Goal: Task Accomplishment & Management: Use online tool/utility

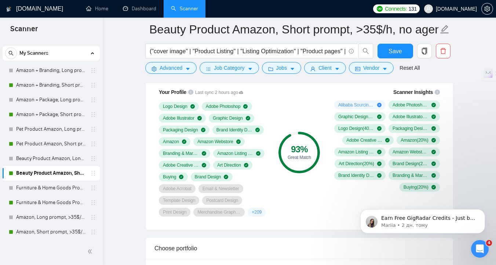
scroll to position [433, 0]
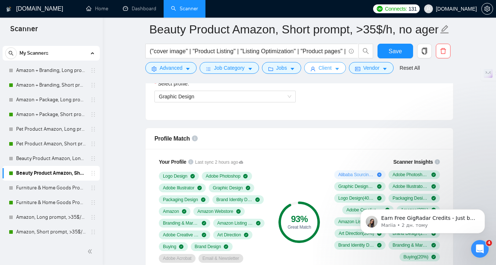
click at [327, 68] on span "Client" at bounding box center [325, 68] width 13 height 8
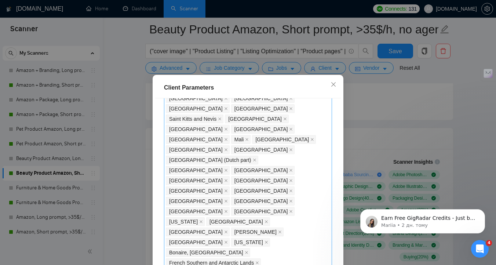
scroll to position [603, 0]
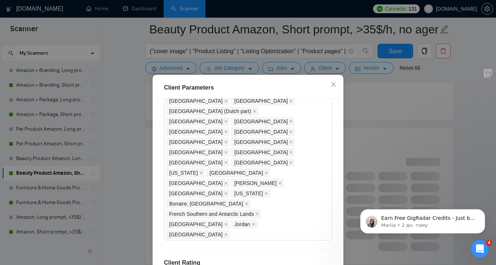
scroll to position [51, 0]
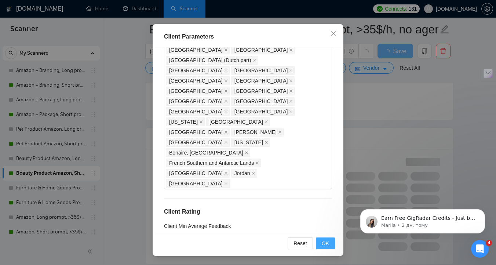
click at [326, 247] on button "OK" at bounding box center [325, 243] width 19 height 12
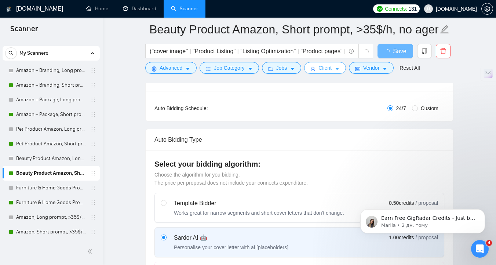
scroll to position [0, 0]
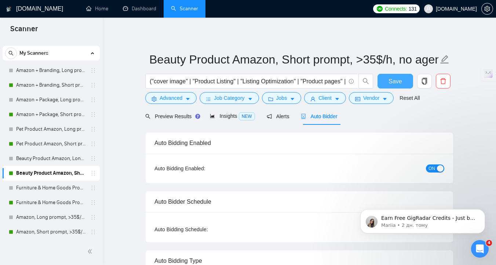
click at [385, 80] on button "Save" at bounding box center [396, 81] width 36 height 15
click at [73, 87] on link "Amazon + Branding, Short prompt, >35$/h, no agency" at bounding box center [51, 85] width 70 height 15
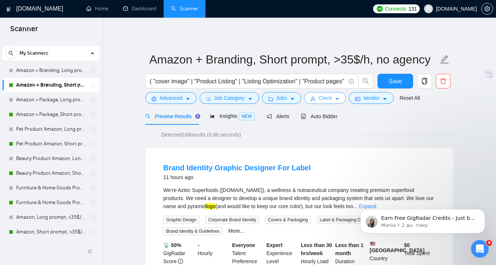
click at [320, 98] on button "Client" at bounding box center [325, 98] width 42 height 12
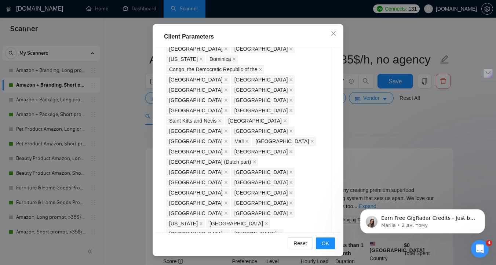
scroll to position [552, 0]
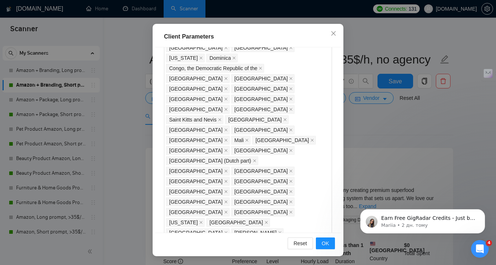
click at [325, 247] on button "OK" at bounding box center [325, 243] width 19 height 12
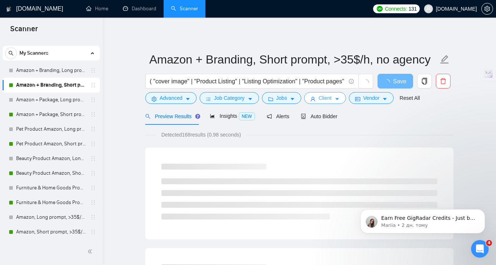
scroll to position [0, 0]
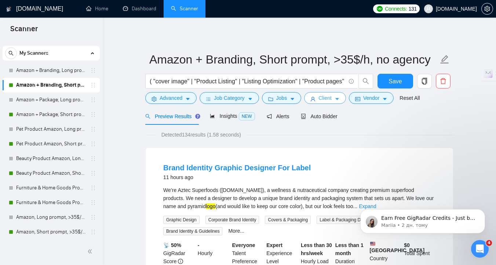
click at [338, 98] on button "Client" at bounding box center [325, 98] width 42 height 12
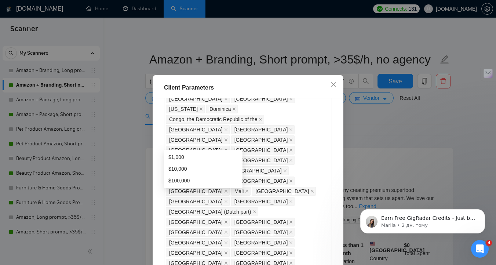
type input "100"
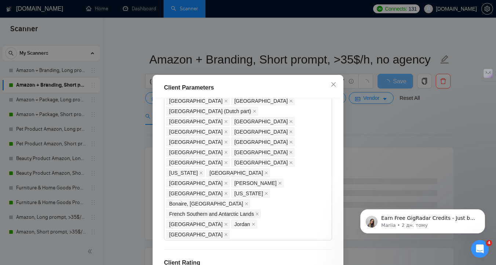
scroll to position [51, 0]
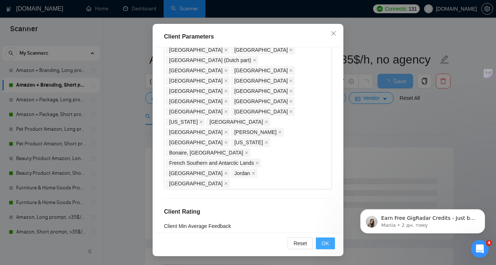
click at [331, 241] on button "OK" at bounding box center [325, 243] width 19 height 12
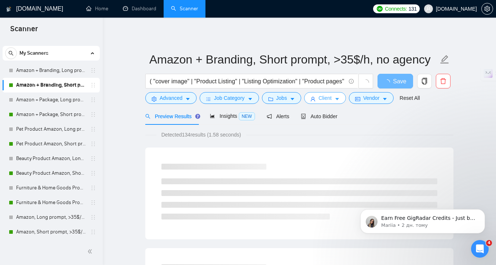
scroll to position [0, 0]
click at [396, 82] on span "Save" at bounding box center [399, 81] width 13 height 9
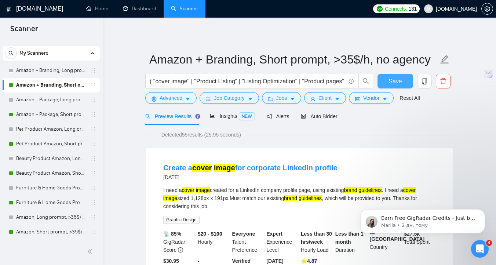
click at [396, 82] on span "Save" at bounding box center [395, 81] width 13 height 9
click at [67, 114] on link "Amazon + Package, Short prompt, >35$/h, no agency" at bounding box center [51, 114] width 70 height 15
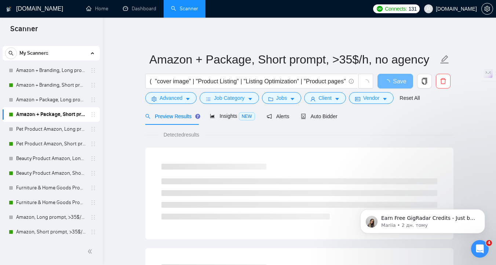
click at [68, 116] on link "Amazon + Package, Short prompt, >35$/h, no agency" at bounding box center [51, 114] width 70 height 15
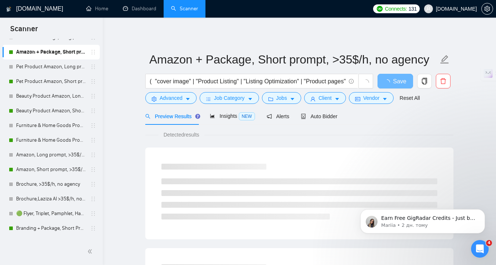
scroll to position [79, 0]
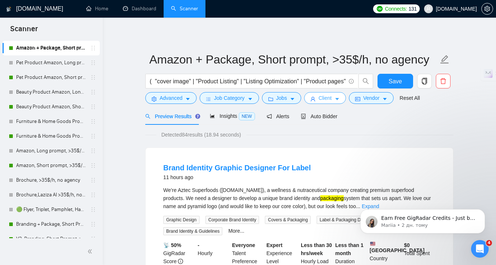
click at [322, 96] on span "Client" at bounding box center [325, 98] width 13 height 8
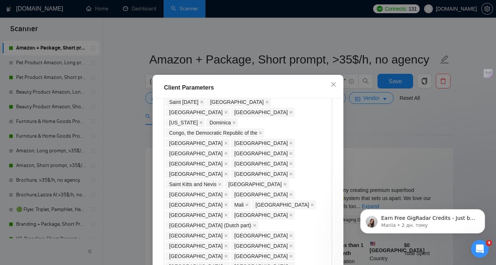
scroll to position [551, 0]
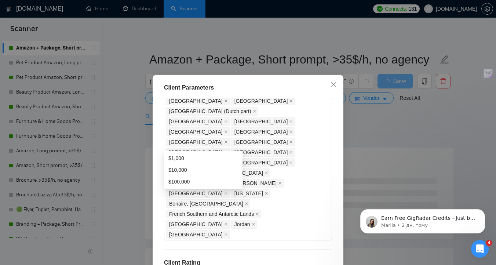
scroll to position [51, 0]
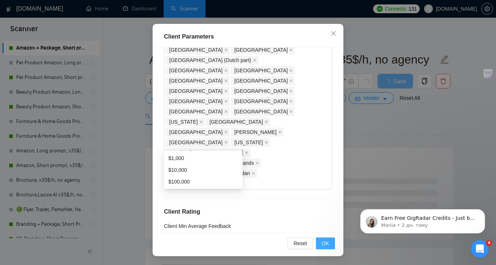
type input "100"
click at [324, 241] on span "OK" at bounding box center [325, 243] width 7 height 8
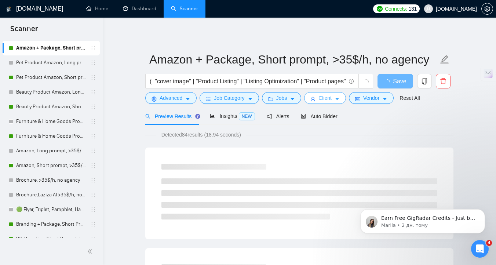
scroll to position [0, 0]
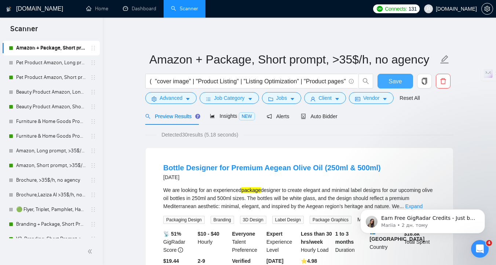
click at [397, 83] on span "Save" at bounding box center [395, 81] width 13 height 9
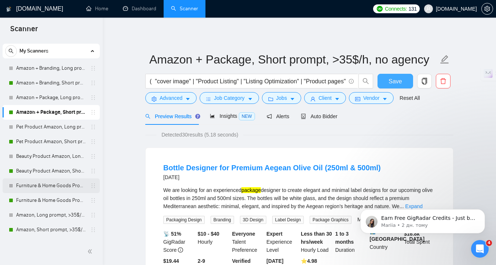
scroll to position [18, 0]
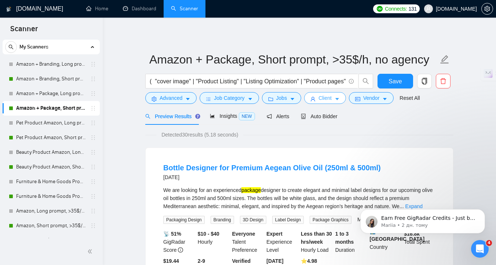
click at [311, 100] on button "Client" at bounding box center [325, 98] width 42 height 12
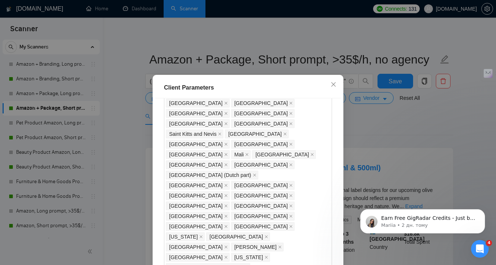
scroll to position [632, 0]
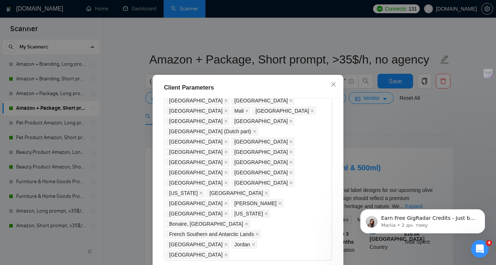
click at [389, 71] on div "Client Parameters Client Location Include Client Countries Select Exclude Clien…" at bounding box center [248, 132] width 496 height 265
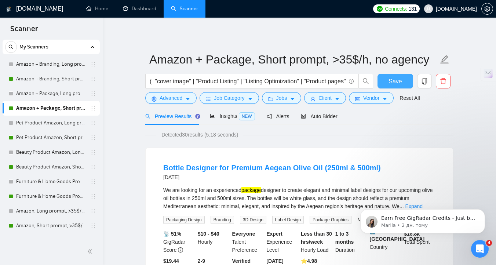
click at [389, 80] on span "Save" at bounding box center [395, 81] width 13 height 9
click at [37, 139] on link "Pet Product Amazon, Short prompt, >35$/h, no agency" at bounding box center [51, 137] width 70 height 15
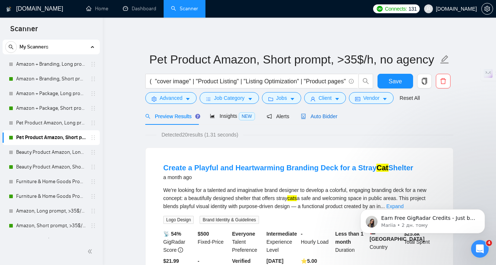
click at [328, 115] on span "Auto Bidder" at bounding box center [319, 116] width 36 height 6
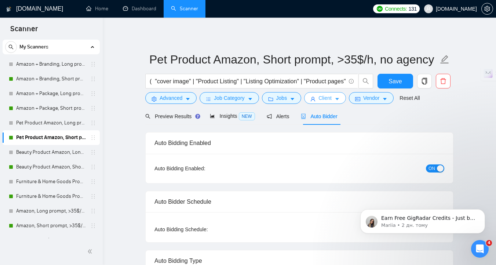
click at [323, 100] on span "Client" at bounding box center [325, 98] width 13 height 8
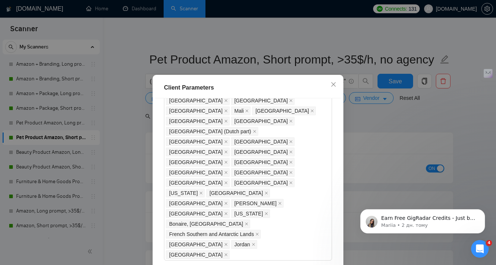
click at [145, 115] on div "Client Parameters Client Location Include Client Countries Select Exclude Clien…" at bounding box center [248, 132] width 496 height 265
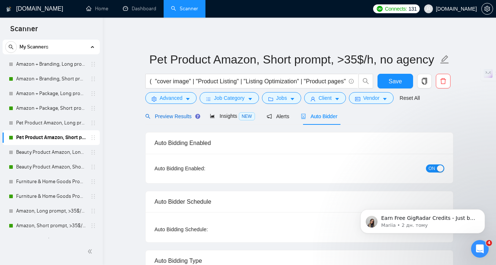
click at [175, 115] on span "Preview Results" at bounding box center [171, 116] width 53 height 6
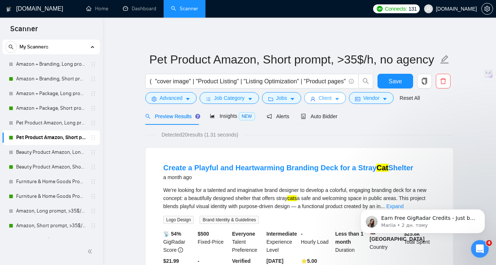
click at [322, 99] on span "Client" at bounding box center [325, 98] width 13 height 8
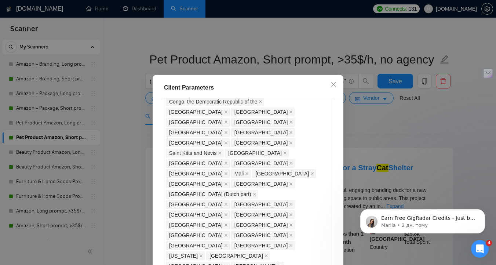
scroll to position [559, 0]
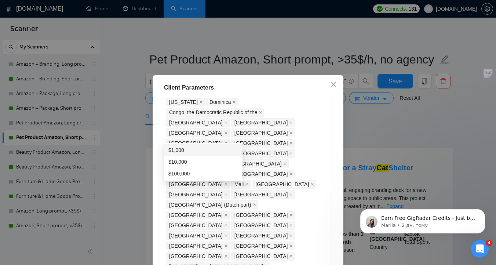
type input "100"
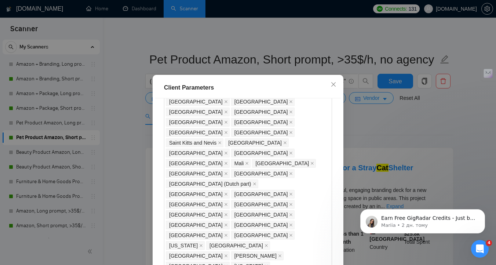
scroll to position [582, 0]
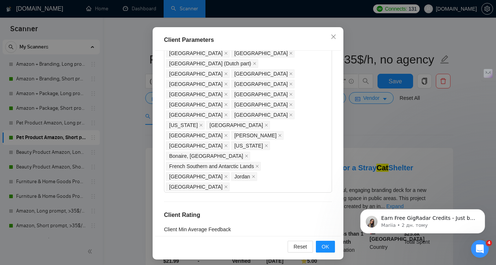
scroll to position [51, 0]
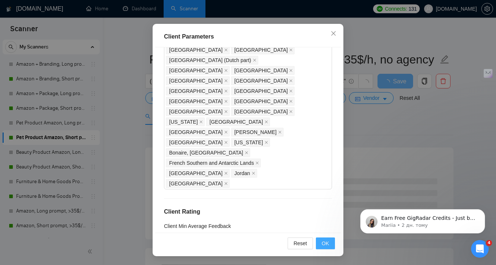
click at [323, 245] on span "OK" at bounding box center [325, 243] width 7 height 8
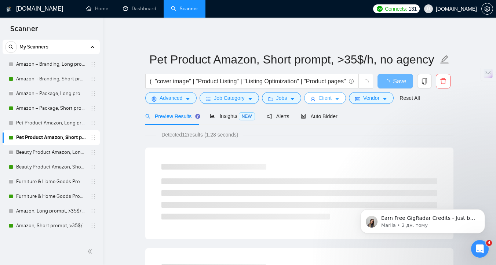
scroll to position [0, 0]
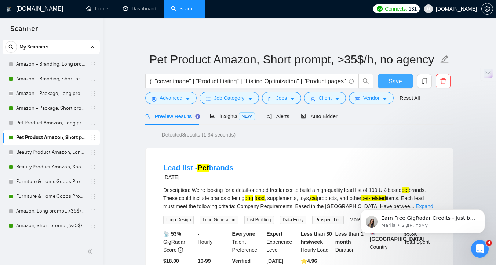
click at [392, 81] on span "Save" at bounding box center [395, 81] width 13 height 9
click at [39, 167] on link "Beauty Product Amazon, Short prompt, >35$/h, no agency" at bounding box center [51, 167] width 70 height 15
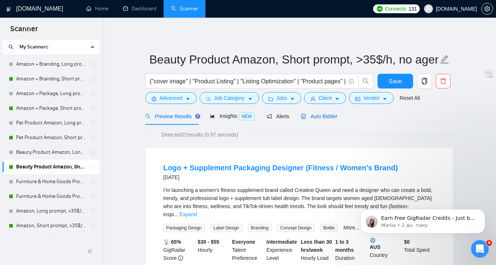
click at [319, 118] on span "Auto Bidder" at bounding box center [319, 116] width 36 height 6
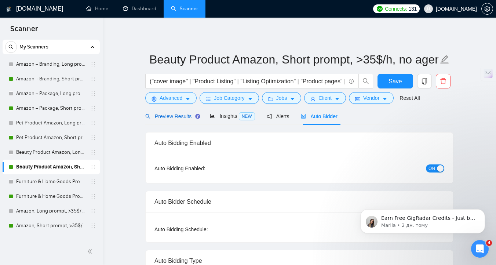
click at [165, 118] on span "Preview Results" at bounding box center [171, 116] width 53 height 6
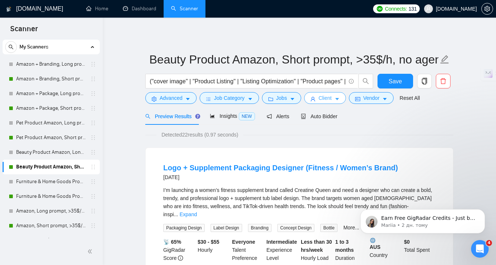
click at [340, 96] on span "caret-down" at bounding box center [337, 99] width 5 height 6
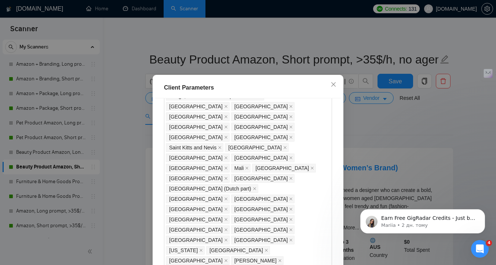
scroll to position [572, 0]
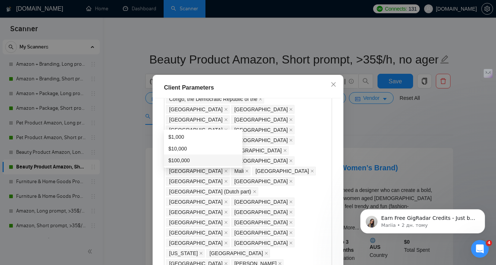
type input "100"
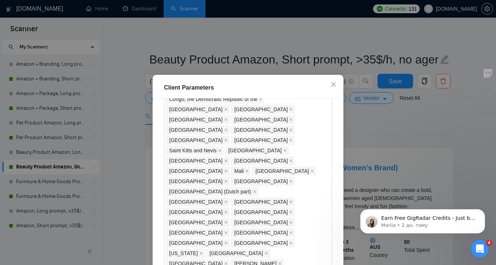
click at [284, 103] on div "Client Location Include Client Countries Select Exclude Client Countries [GEOGR…" at bounding box center [248, 190] width 186 height 185
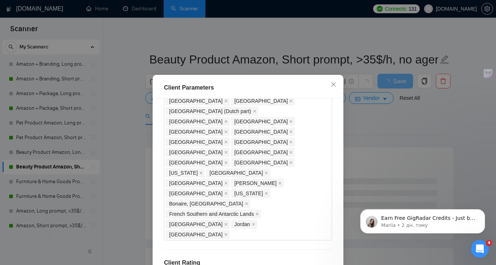
scroll to position [51, 0]
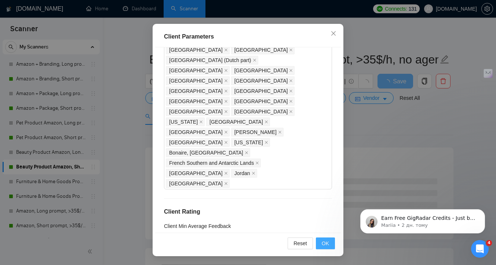
click at [330, 241] on button "OK" at bounding box center [325, 243] width 19 height 12
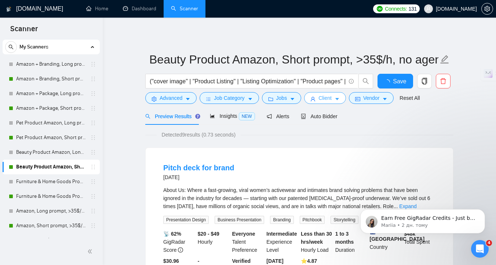
scroll to position [0, 0]
click at [55, 197] on link "Furniture & Home Goods Product Amazon, Short prompt, >35$/h, no agency" at bounding box center [51, 196] width 70 height 15
click at [391, 86] on button "Save" at bounding box center [396, 81] width 36 height 15
click at [37, 197] on link "Furniture & Home Goods Product Amazon, Short prompt, >35$/h, no agency" at bounding box center [51, 196] width 70 height 15
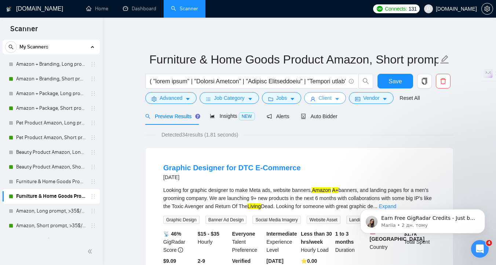
click at [327, 102] on span "Client" at bounding box center [325, 98] width 13 height 8
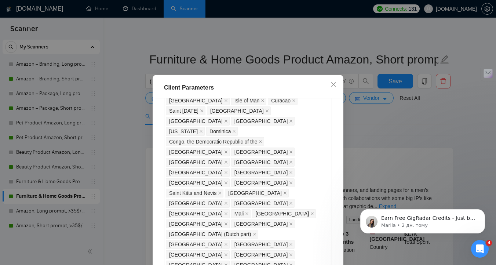
scroll to position [528, 0]
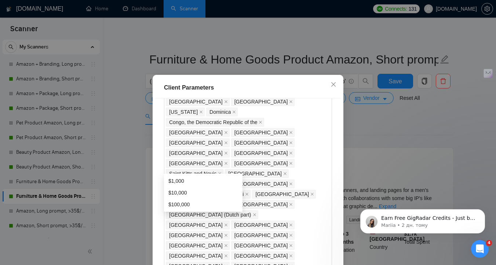
scroll to position [553, 0]
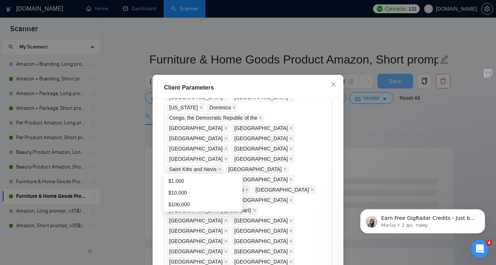
type input "100"
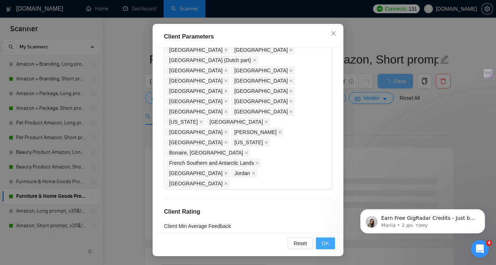
click at [331, 248] on button "OK" at bounding box center [325, 243] width 19 height 12
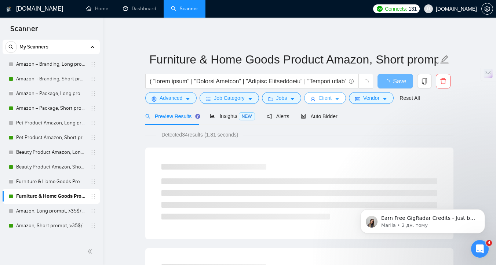
scroll to position [0, 0]
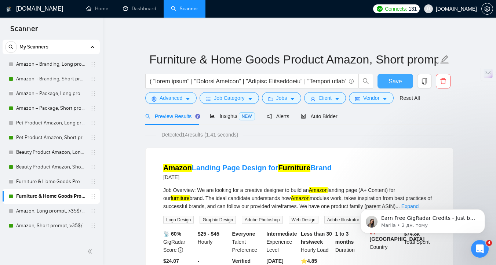
click at [391, 80] on span "Save" at bounding box center [395, 81] width 13 height 9
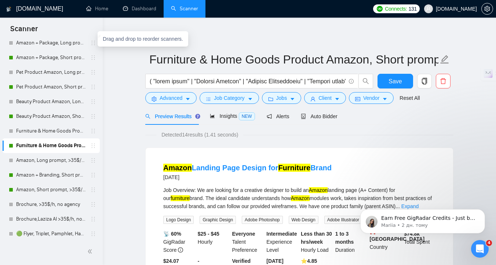
scroll to position [40, 0]
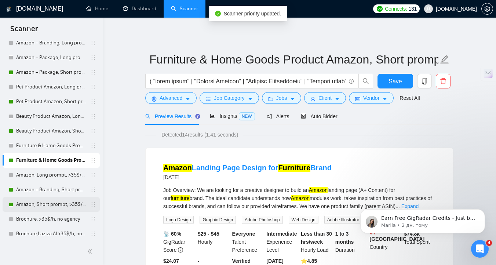
click at [59, 205] on link "Amazon, Short prompt, >35$/h, no agency" at bounding box center [51, 204] width 70 height 15
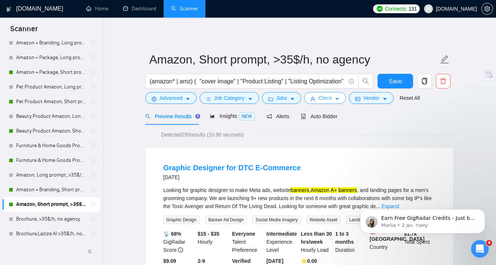
click at [326, 97] on span "Client" at bounding box center [325, 98] width 13 height 8
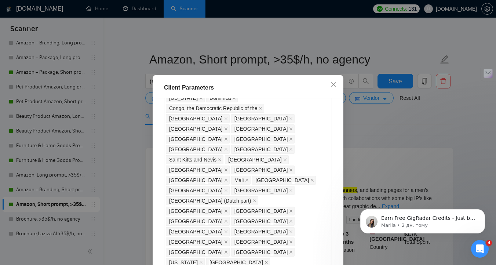
scroll to position [549, 0]
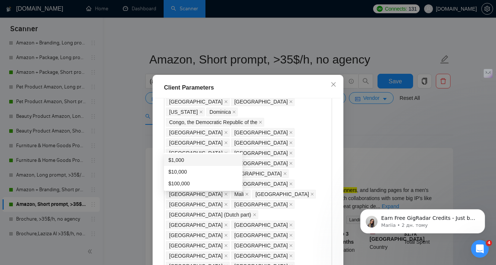
click at [210, 163] on div "$1,000" at bounding box center [203, 160] width 70 height 8
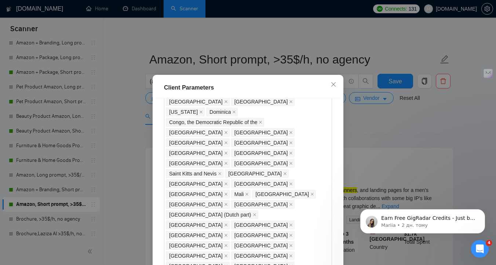
drag, startPoint x: 257, startPoint y: 184, endPoint x: 277, endPoint y: 182, distance: 20.7
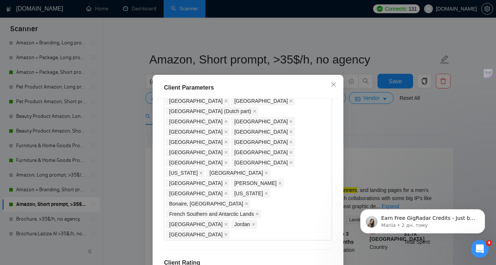
scroll to position [51, 0]
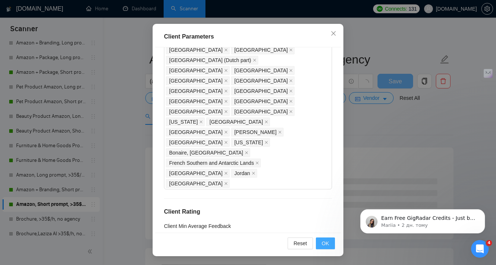
type input "1000"
click at [334, 248] on button "OK" at bounding box center [325, 243] width 19 height 12
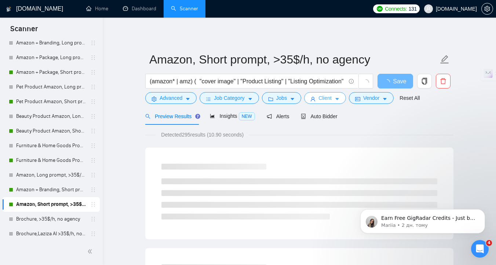
scroll to position [0, 0]
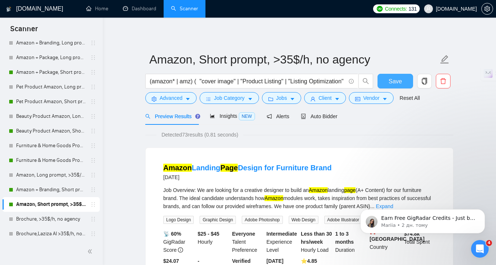
click at [393, 79] on span "Save" at bounding box center [395, 81] width 13 height 9
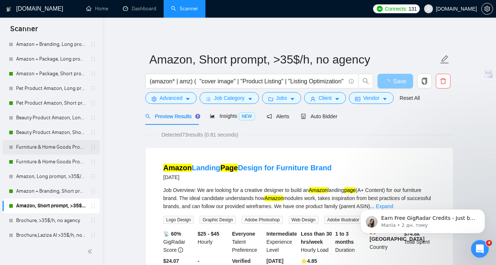
scroll to position [39, 0]
click at [64, 159] on link "Furniture & Home Goods Product Amazon, Short prompt, >35$/h, no agency" at bounding box center [51, 161] width 70 height 15
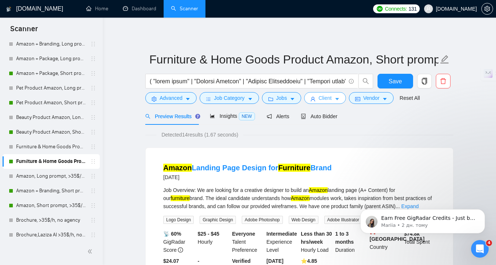
click at [335, 100] on button "Client" at bounding box center [325, 98] width 42 height 12
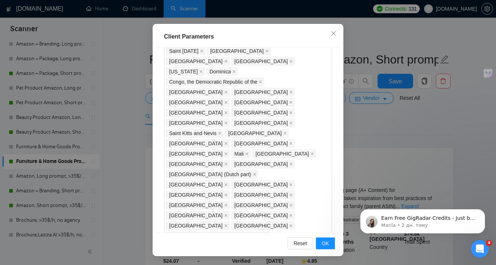
scroll to position [535, 0]
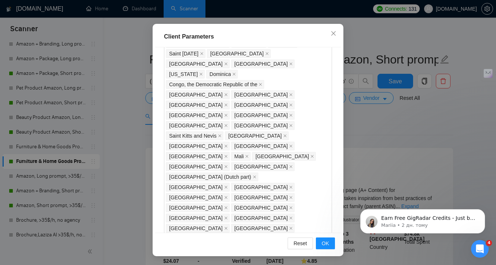
click at [389, 118] on div "Client Parameters Client Location Include Client Countries Select Exclude Clien…" at bounding box center [248, 132] width 496 height 265
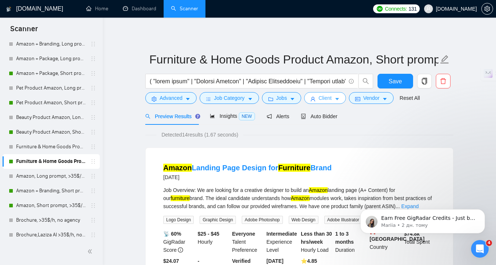
scroll to position [0, 0]
click at [59, 205] on link "Amazon, Short prompt, >35$/h, no agency" at bounding box center [51, 205] width 70 height 15
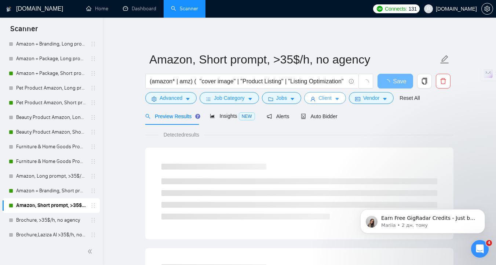
click at [330, 99] on span "Client" at bounding box center [325, 98] width 13 height 8
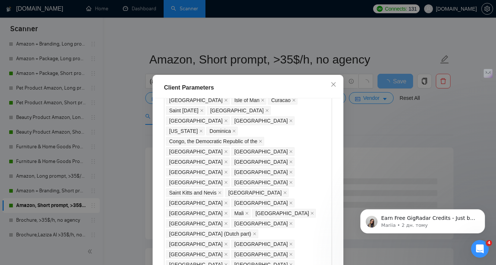
scroll to position [519, 0]
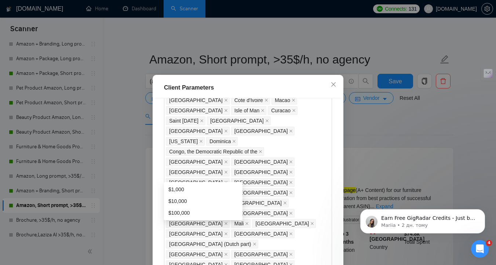
type input "100"
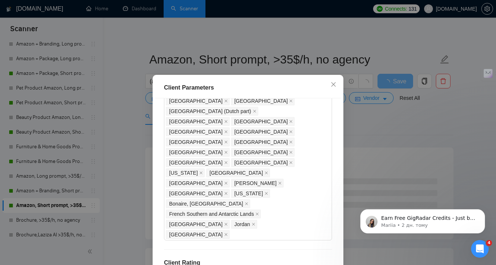
scroll to position [51, 0]
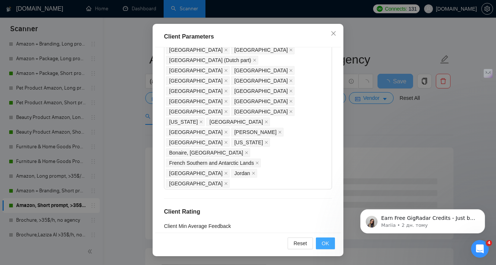
click at [323, 246] on span "OK" at bounding box center [325, 243] width 7 height 8
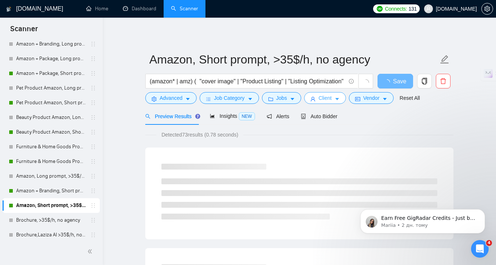
scroll to position [0, 0]
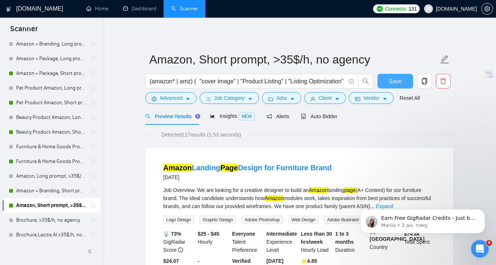
click at [394, 81] on span "Save" at bounding box center [395, 81] width 13 height 9
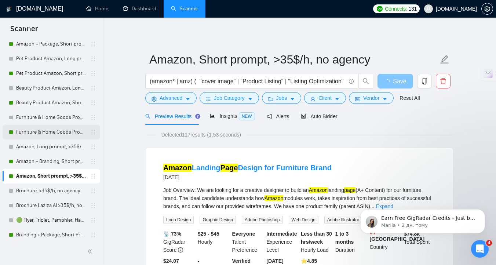
scroll to position [104, 0]
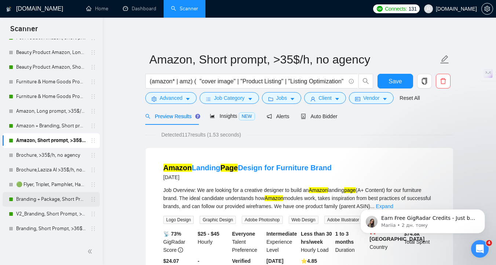
click at [52, 200] on link "Branding + Package, Short Prompt, >36$/h, no agency" at bounding box center [51, 199] width 70 height 15
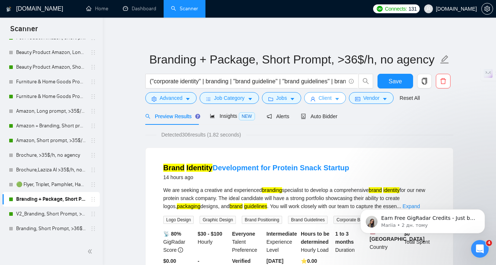
click at [338, 99] on icon "caret-down" at bounding box center [337, 99] width 5 height 5
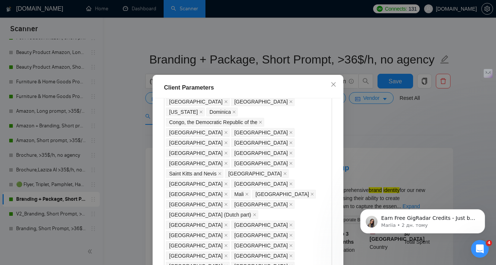
scroll to position [549, 0]
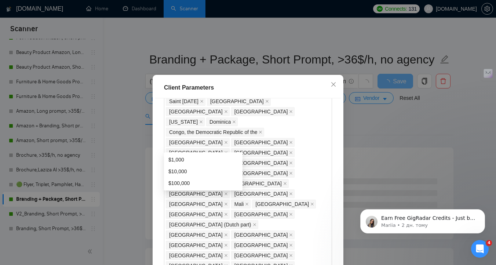
type input "100"
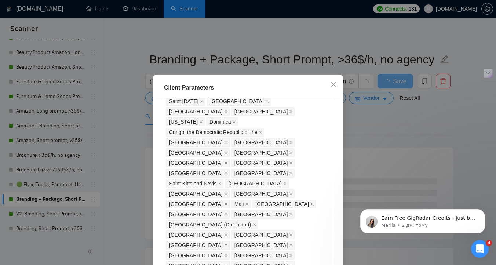
scroll to position [652, 0]
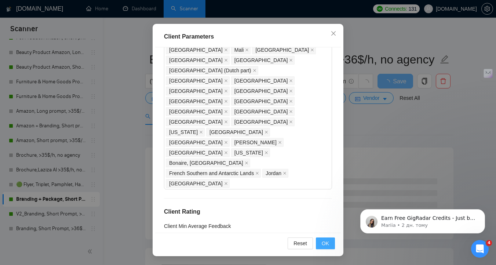
click at [322, 244] on span "OK" at bounding box center [325, 243] width 7 height 8
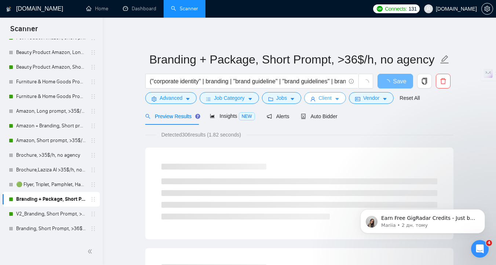
scroll to position [0, 0]
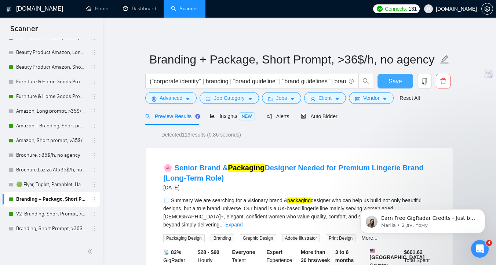
click at [398, 83] on span "Save" at bounding box center [395, 81] width 13 height 9
click at [48, 214] on link "V2_Branding, Short Prompt, >36$/h, no agency" at bounding box center [51, 214] width 70 height 15
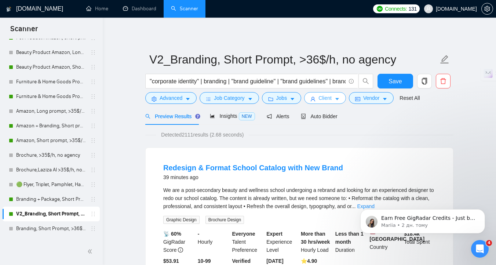
click at [326, 101] on span "Client" at bounding box center [325, 98] width 13 height 8
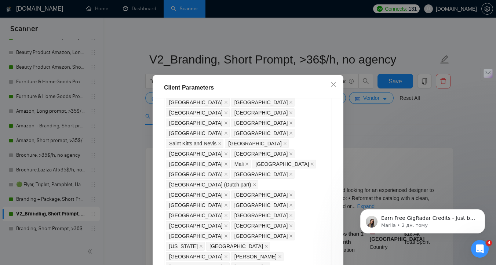
scroll to position [584, 0]
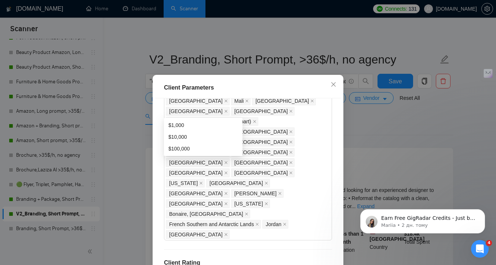
scroll to position [51, 0]
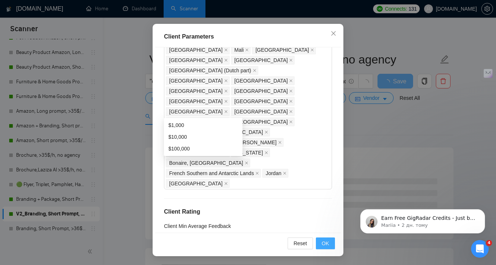
type input "100"
click at [324, 242] on span "OK" at bounding box center [325, 243] width 7 height 8
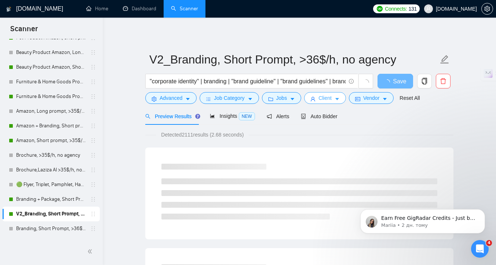
scroll to position [0, 0]
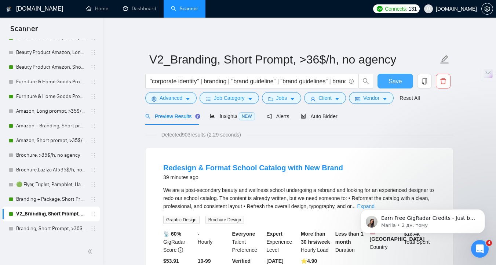
click at [391, 81] on span "Save" at bounding box center [395, 81] width 13 height 9
click at [474, 250] on icon "Відкрити програму для спілкування Intercom" at bounding box center [479, 248] width 12 height 12
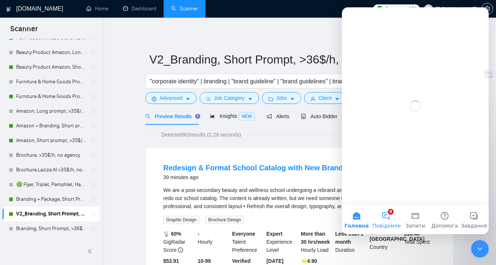
click at [388, 221] on button "4 Повідомлення" at bounding box center [385, 219] width 29 height 29
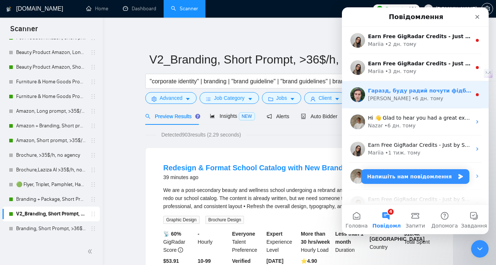
click at [423, 105] on div "Гаразд, буду радий почути фідбек. Дякую за апдейт! Гарних вихідних! [PERSON_NAM…" at bounding box center [415, 94] width 147 height 27
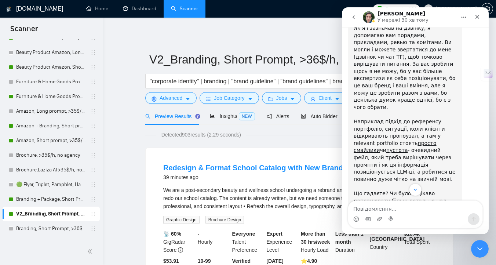
scroll to position [1153, 0]
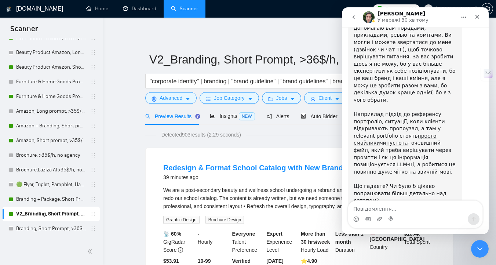
click at [356, 19] on icon "go back" at bounding box center [354, 17] width 6 height 6
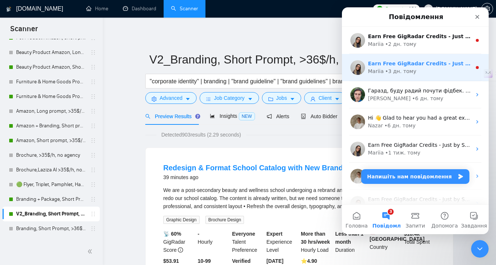
click at [384, 77] on div "Earn Free GigRadar Credits - Just by Sharing Your Story! 💬 Want more credits fo…" at bounding box center [415, 67] width 147 height 27
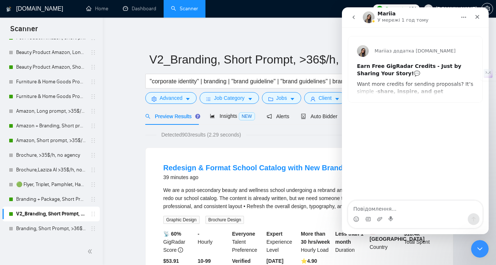
click at [351, 16] on icon "go back" at bounding box center [354, 17] width 6 height 6
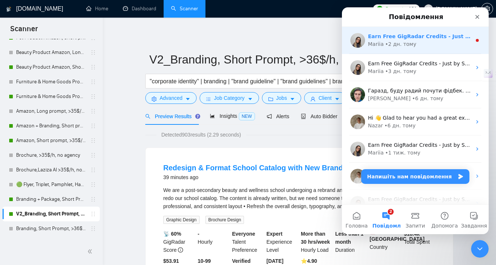
click at [392, 46] on div "• 2 дн. тому" at bounding box center [400, 44] width 31 height 8
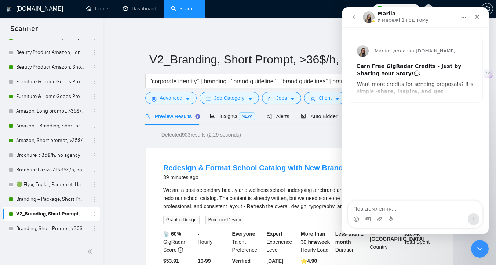
click at [353, 21] on button "go back" at bounding box center [354, 17] width 14 height 14
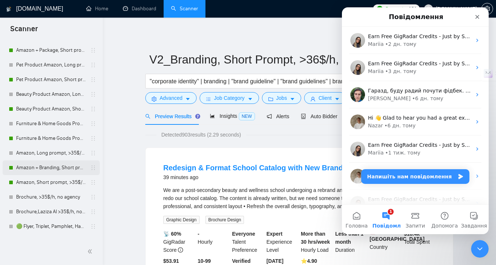
scroll to position [57, 0]
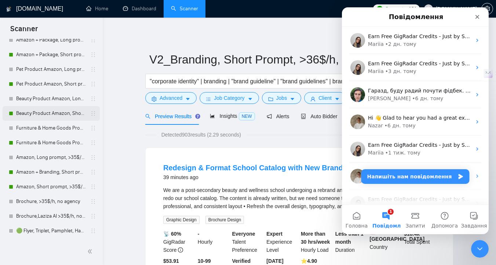
click at [49, 115] on link "Beauty Product Amazon, Short prompt, >35$/h, no agency" at bounding box center [51, 113] width 70 height 15
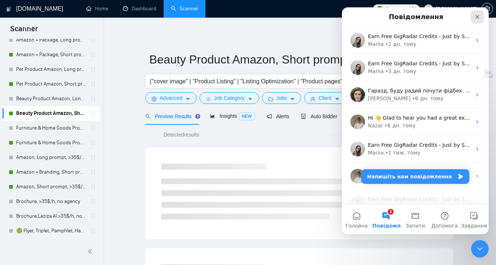
click at [477, 17] on icon "Закрити" at bounding box center [478, 17] width 6 height 6
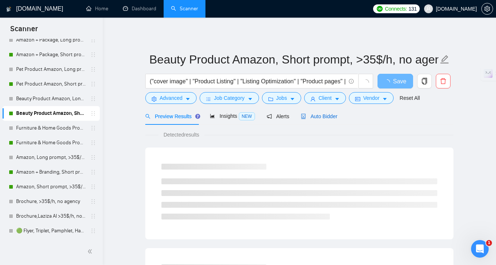
click at [332, 117] on span "Auto Bidder" at bounding box center [319, 116] width 36 height 6
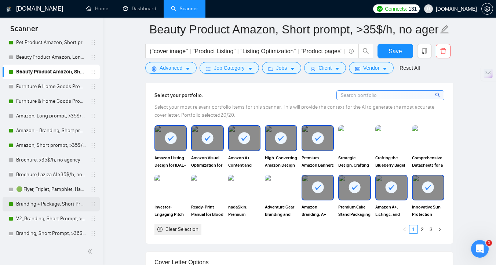
scroll to position [104, 0]
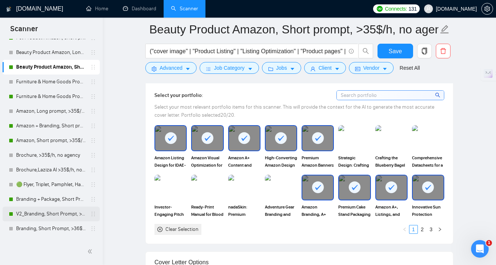
click at [52, 218] on link "V2_Branding, Short Prompt, >36$/h, no agency" at bounding box center [51, 214] width 70 height 15
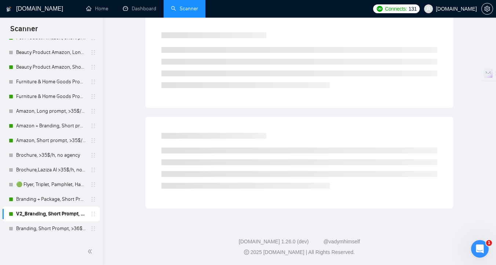
scroll to position [3, 0]
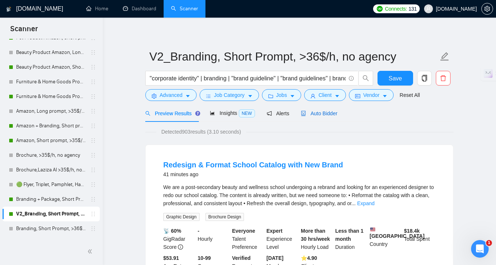
click at [312, 115] on span "Auto Bidder" at bounding box center [319, 113] width 36 height 6
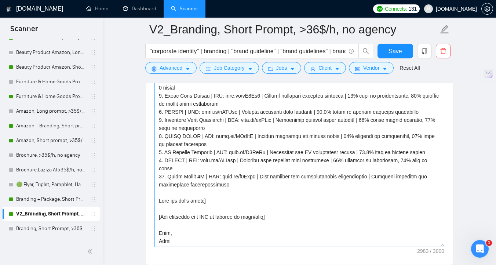
scroll to position [893, 0]
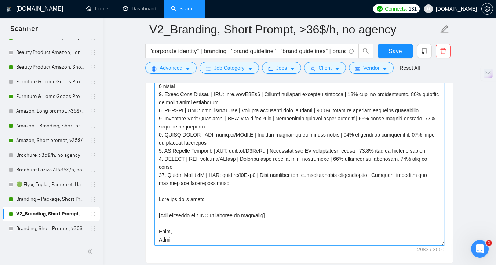
click at [171, 214] on textarea "Cover letter template:" at bounding box center [300, 162] width 290 height 165
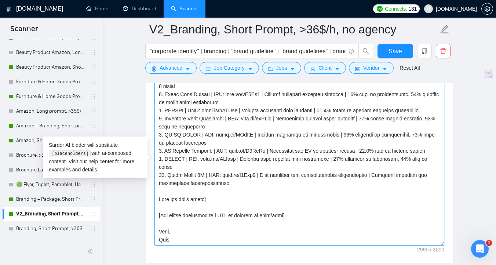
click at [212, 217] on textarea "Cover letter template:" at bounding box center [300, 162] width 290 height 165
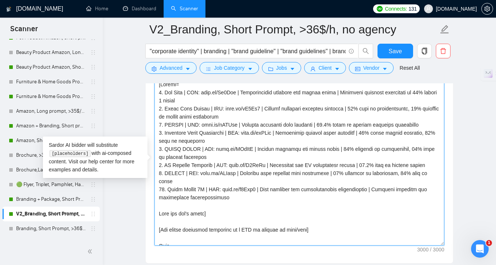
scroll to position [219, 0]
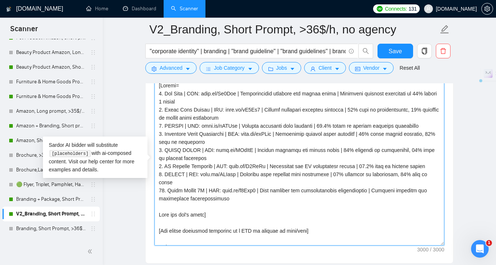
drag, startPoint x: 178, startPoint y: 183, endPoint x: 153, endPoint y: 177, distance: 25.0
click at [153, 177] on div "Cover letter template:" at bounding box center [300, 162] width 308 height 203
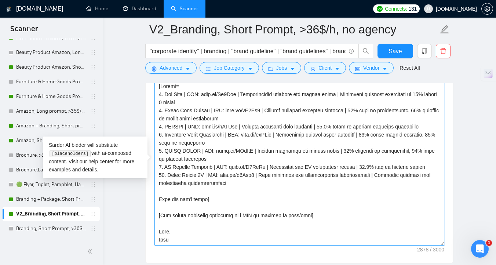
scroll to position [218, 0]
click at [237, 217] on textarea "Cover letter template:" at bounding box center [300, 162] width 290 height 165
drag, startPoint x: 354, startPoint y: 216, endPoint x: 156, endPoint y: 218, distance: 197.8
click at [156, 218] on textarea "Cover letter template:" at bounding box center [300, 162] width 290 height 165
click at [211, 216] on textarea "Cover letter template:" at bounding box center [300, 162] width 290 height 165
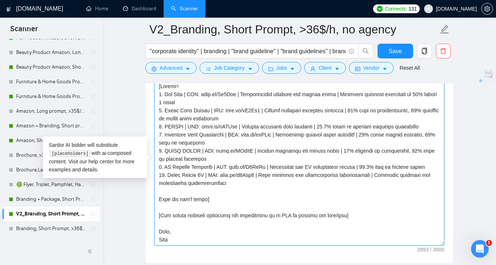
drag, startPoint x: 361, startPoint y: 219, endPoint x: 157, endPoint y: 214, distance: 204.5
click at [157, 214] on textarea "Cover letter template:" at bounding box center [300, 162] width 290 height 165
type textarea "[Lorem ipsumd sit amet co adi elitse’d eiusmodtemp in utla etdo 421 magnaaliqu,…"
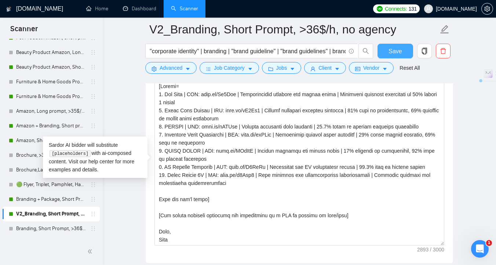
click at [388, 55] on button "Save" at bounding box center [396, 51] width 36 height 15
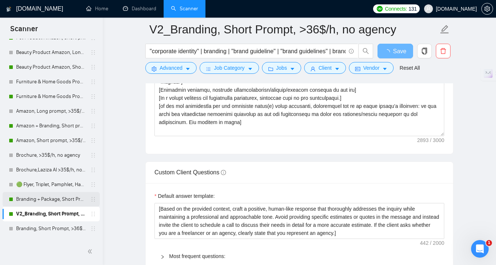
click at [63, 198] on link "Branding + Package, Short Prompt, >36$/h, no agency" at bounding box center [51, 199] width 70 height 15
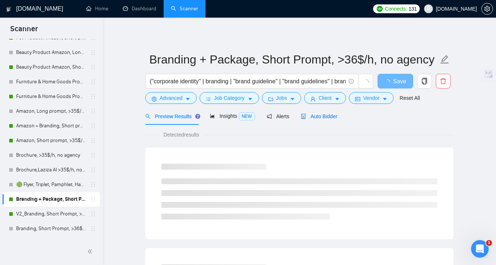
click at [331, 114] on span "Auto Bidder" at bounding box center [319, 116] width 36 height 6
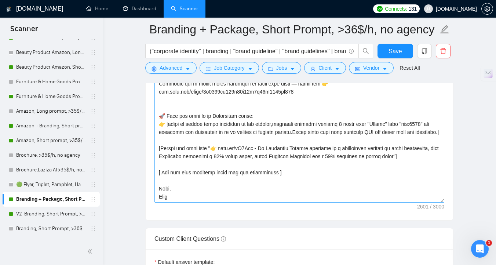
scroll to position [218, 0]
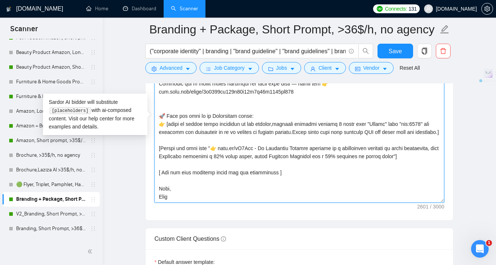
drag, startPoint x: 283, startPoint y: 174, endPoint x: 157, endPoint y: 176, distance: 125.2
click at [157, 176] on textarea "Cover letter template:" at bounding box center [300, 119] width 290 height 165
paste textarea "Use simple question regarding job description as a CTA to proceed to chat/call]"
type textarea "[Folder= 1. CLNT:Ooh Beau | URL: [PERSON_NAME][DOMAIN_NAME][URL] | Sophisticate…"
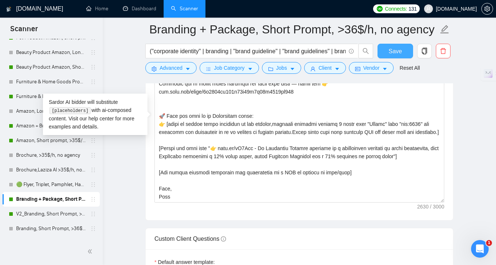
click at [407, 54] on button "Save" at bounding box center [396, 51] width 36 height 15
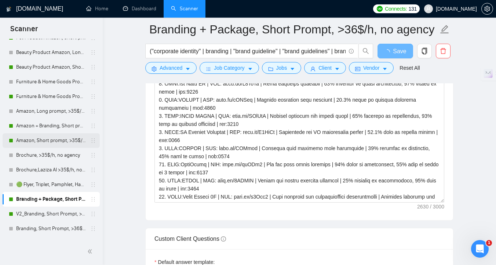
click at [43, 144] on link "Amazon, Short prompt, >35$/h, no agency" at bounding box center [51, 140] width 70 height 15
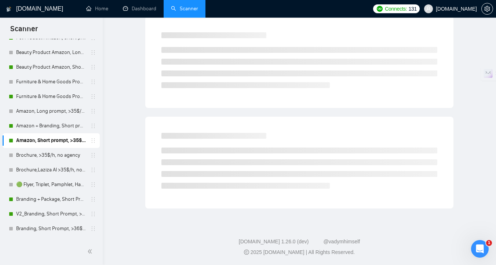
scroll to position [3, 0]
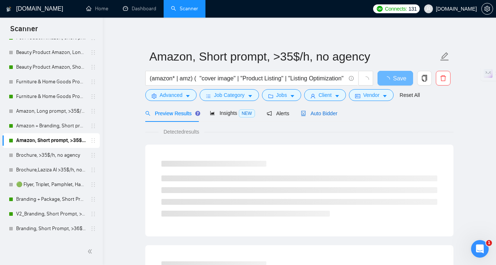
click at [336, 115] on span "Auto Bidder" at bounding box center [319, 113] width 36 height 6
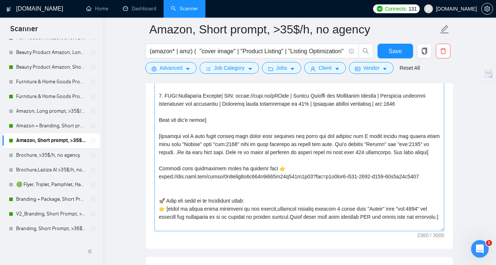
scroll to position [202, 0]
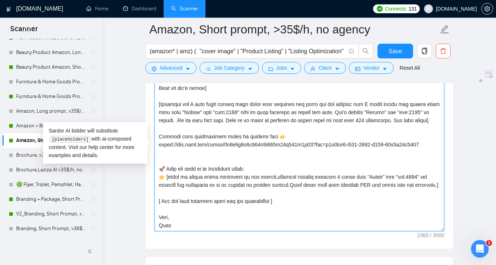
drag, startPoint x: 285, startPoint y: 202, endPoint x: 159, endPoint y: 202, distance: 126.3
click at [159, 202] on textarea "Cover letter template:" at bounding box center [300, 148] width 290 height 165
paste textarea "Use simple question regarding job description as a CTA to proceed to chat/call]"
type textarea "[Folder= 1. CLNT:IDAE-ORG| URL: [URL][PERSON_NAME][DOMAIN_NAME] | Amazon Listin…"
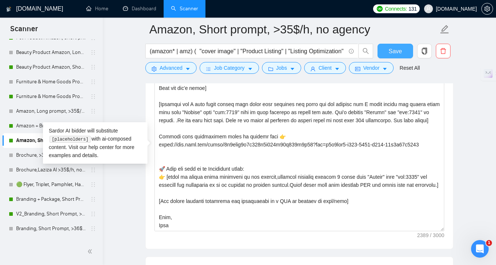
click at [392, 50] on span "Save" at bounding box center [395, 51] width 13 height 9
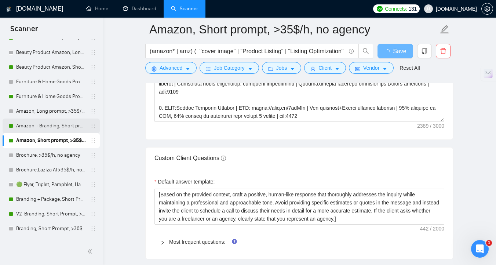
click at [22, 126] on link "Amazon + Branding, Short prompt, >35$/h, no agency" at bounding box center [51, 126] width 70 height 15
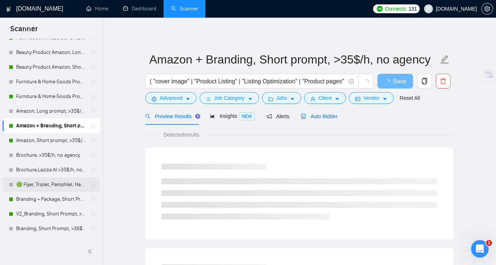
click at [324, 117] on span "Auto Bidder" at bounding box center [319, 116] width 36 height 6
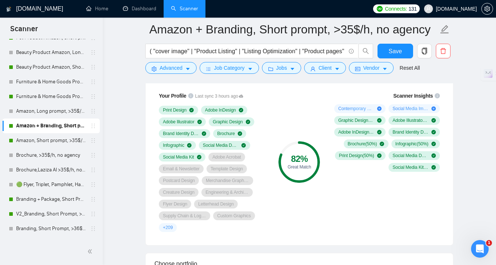
scroll to position [497, 0]
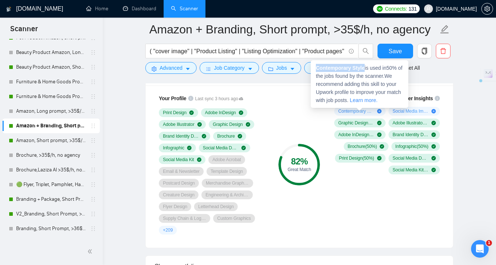
drag, startPoint x: 366, startPoint y: 68, endPoint x: 316, endPoint y: 68, distance: 49.9
click at [317, 68] on strong "Contemporary Style" at bounding box center [340, 68] width 49 height 6
copy strong "Contemporary Style"
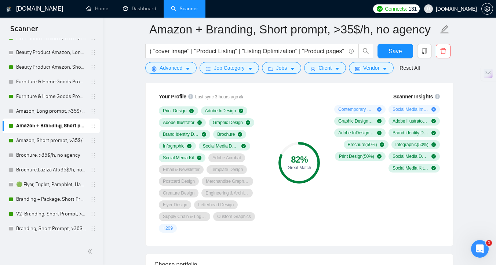
scroll to position [491, 0]
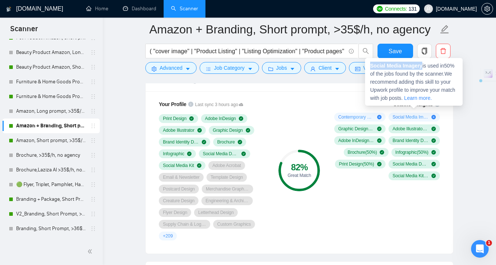
copy strong "Social Media Imagery"
drag, startPoint x: 424, startPoint y: 66, endPoint x: 371, endPoint y: 66, distance: 52.5
click at [371, 66] on strong "Social Media Imagery" at bounding box center [396, 66] width 52 height 6
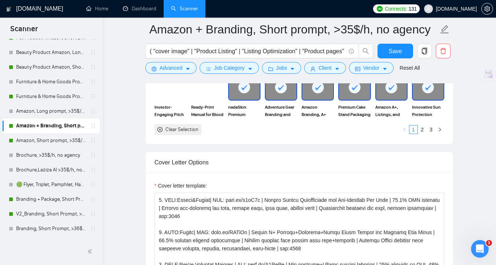
scroll to position [218, 0]
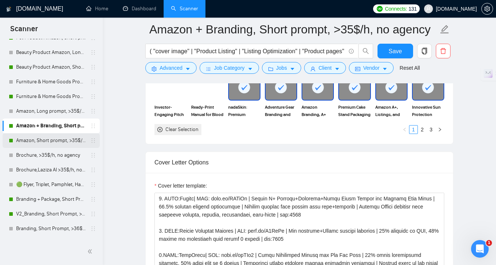
click at [50, 143] on link "Amazon, Short prompt, >35$/h, no agency" at bounding box center [51, 140] width 70 height 15
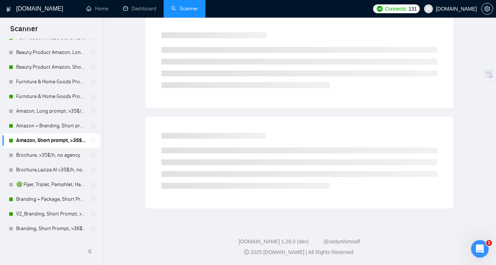
scroll to position [3, 0]
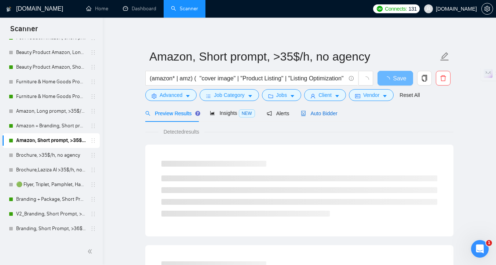
click at [336, 112] on span "Auto Bidder" at bounding box center [319, 113] width 36 height 6
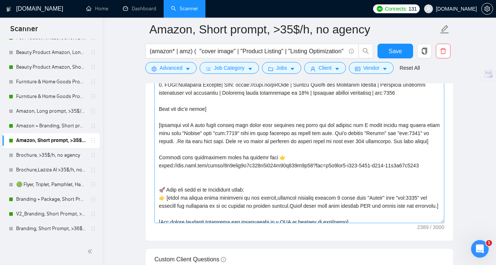
scroll to position [202, 0]
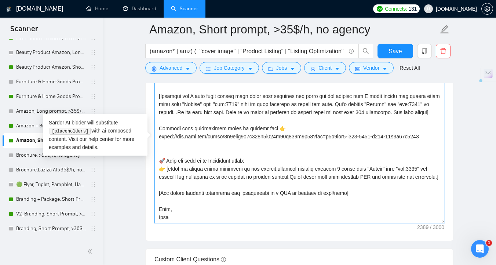
drag, startPoint x: 356, startPoint y: 192, endPoint x: 155, endPoint y: 192, distance: 200.4
click at [155, 192] on textarea "Cover letter template:" at bounding box center [300, 140] width 290 height 165
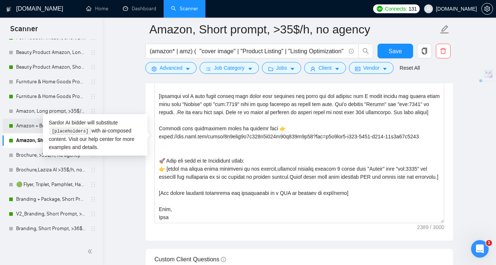
click at [28, 126] on link "Amazon + Branding, Short prompt, >35$/h, no agency" at bounding box center [51, 126] width 70 height 15
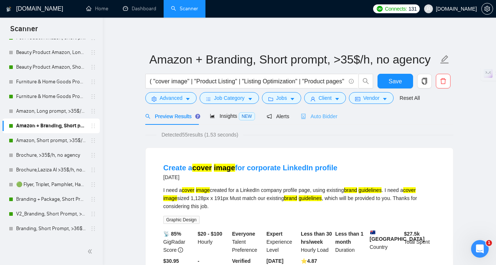
click at [318, 121] on div "Auto Bidder" at bounding box center [319, 116] width 36 height 17
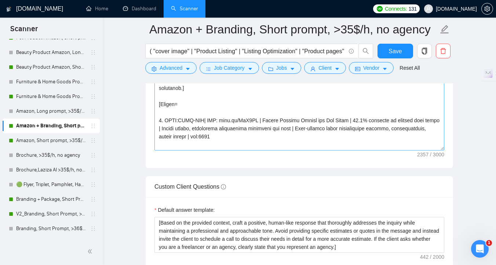
scroll to position [218, 0]
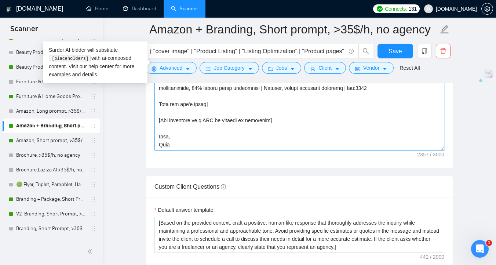
drag, startPoint x: 274, startPoint y: 121, endPoint x: 157, endPoint y: 121, distance: 116.7
click at [157, 121] on textarea "Cover letter template:" at bounding box center [300, 67] width 290 height 165
paste textarea "simple question regarding job description"
type textarea "[Lor ip dolo sitametc adip eli sed doeiusmodte in utl etd] [Magnaali eni A mini…"
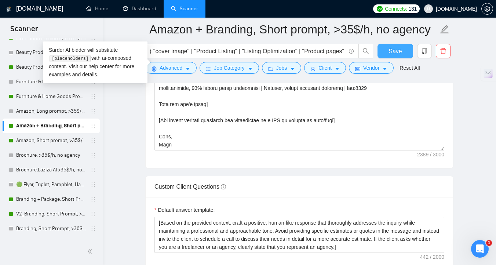
click at [384, 55] on button "Save" at bounding box center [396, 51] width 36 height 15
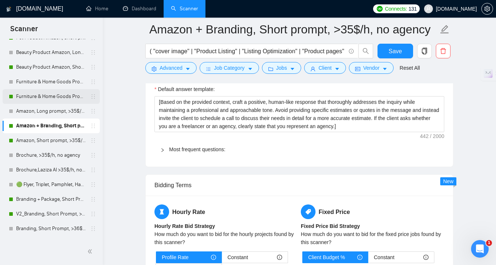
click at [43, 98] on link "Furniture & Home Goods Product Amazon, Short prompt, >35$/h, no agency" at bounding box center [51, 96] width 70 height 15
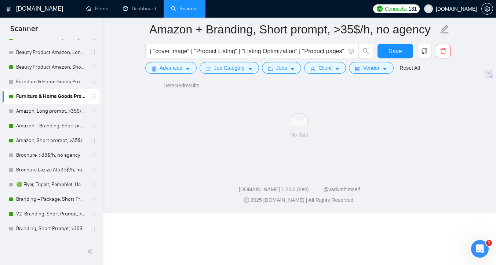
scroll to position [3, 0]
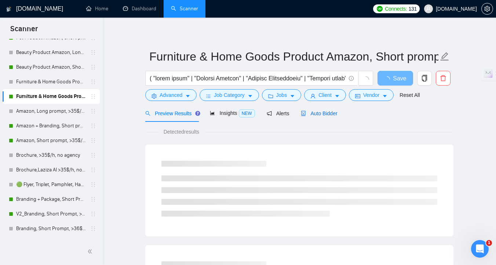
click at [324, 113] on span "Auto Bidder" at bounding box center [319, 113] width 36 height 6
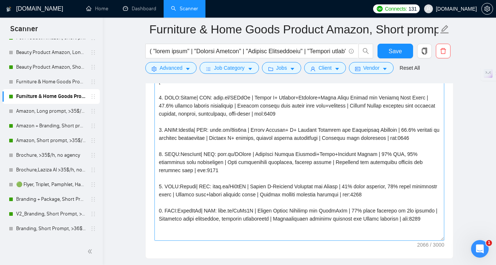
scroll to position [161, 0]
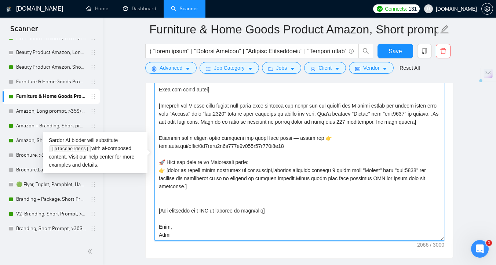
drag, startPoint x: 277, startPoint y: 209, endPoint x: 154, endPoint y: 209, distance: 123.7
click at [154, 209] on div "Cover letter template:" at bounding box center [300, 157] width 308 height 203
paste textarea "simple question regarding job description"
type textarea "[Folder= 1. CLNT:[PERSON_NAME]| URL: [PERSON_NAME][DOMAIN_NAME][URL] | Amazon A…"
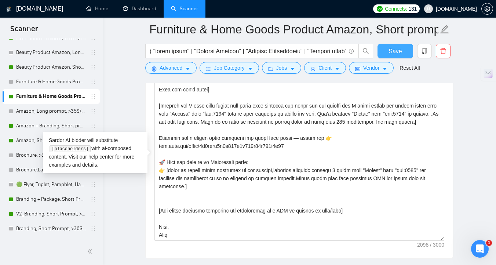
click at [404, 54] on button "Save" at bounding box center [396, 51] width 36 height 15
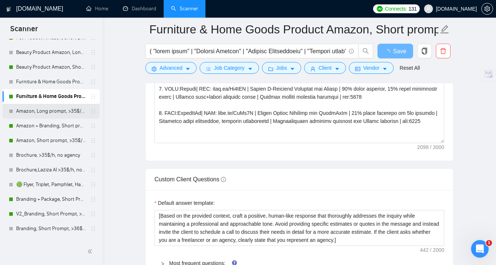
click at [46, 119] on link "Amazon, Long prompt, >35$/h, no agency" at bounding box center [51, 111] width 70 height 15
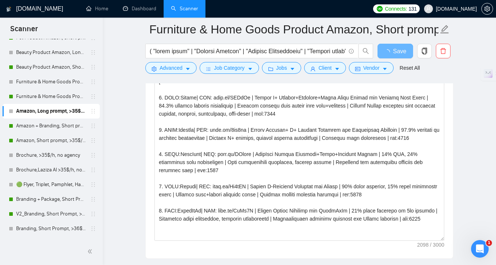
scroll to position [3, 0]
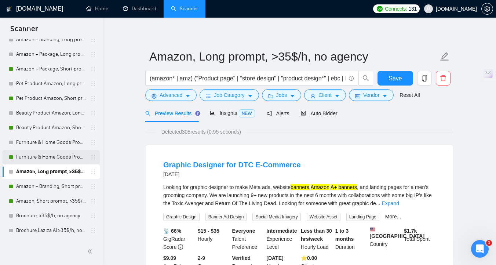
click at [50, 161] on link "Furniture & Home Goods Product Amazon, Short prompt, >35$/h, no agency" at bounding box center [51, 157] width 70 height 15
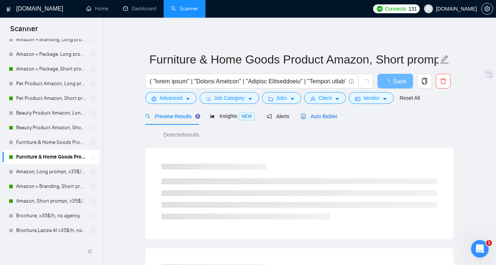
click at [321, 120] on div "Auto Bidder" at bounding box center [319, 116] width 36 height 8
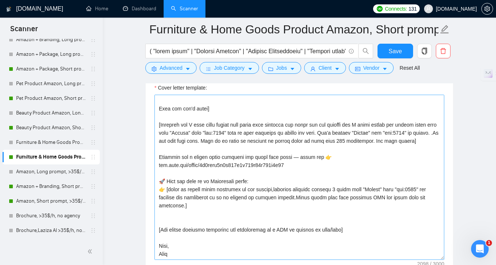
scroll to position [871, 0]
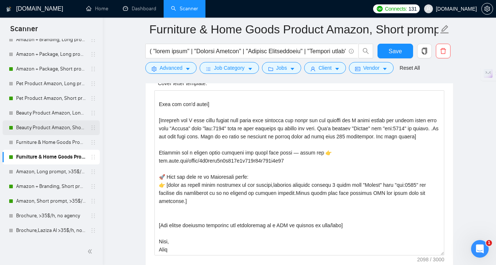
click at [47, 132] on link "Beauty Product Amazon, Short prompt, >35$/h, no agency" at bounding box center [51, 127] width 70 height 15
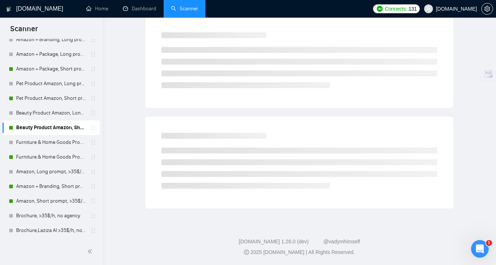
scroll to position [3, 0]
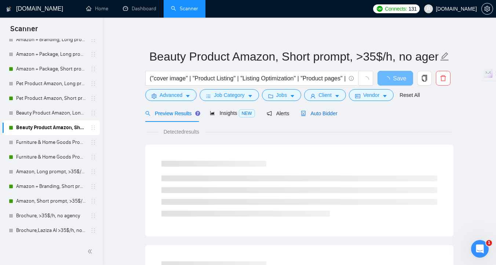
click at [336, 115] on span "Auto Bidder" at bounding box center [319, 113] width 36 height 6
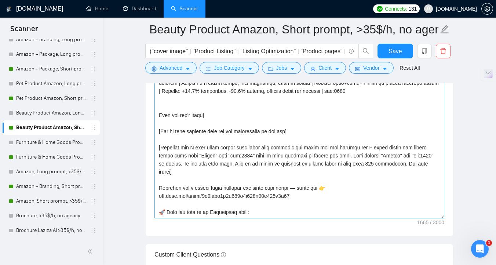
scroll to position [129, 0]
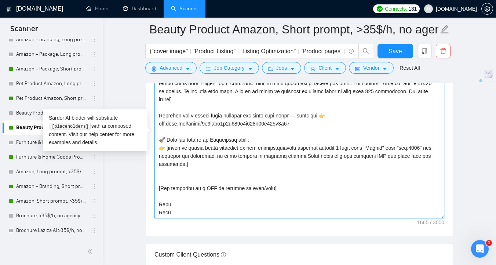
drag, startPoint x: 277, startPoint y: 189, endPoint x: 153, endPoint y: 191, distance: 123.7
click at [153, 191] on div "Cover letter template:" at bounding box center [300, 134] width 308 height 203
paste textarea "simple question regarding job description"
type textarea "[Folder= 1. CLNT:Sun Zapper| URL: [PERSON_NAME][DOMAIN_NAME][URL] | Innovative …"
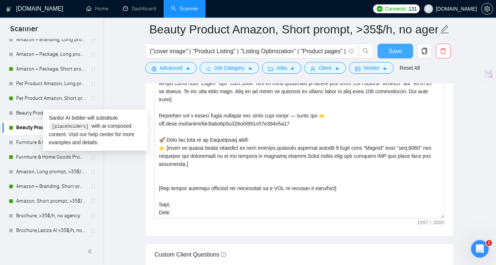
click at [399, 51] on span "Save" at bounding box center [395, 51] width 13 height 9
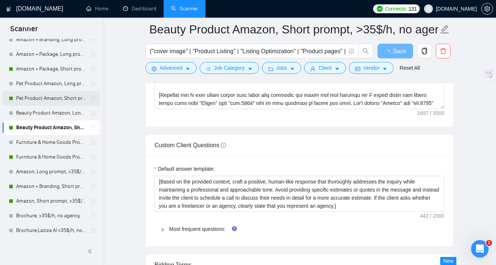
click at [40, 99] on link "Pet Product Amazon, Short prompt, >35$/h, no agency" at bounding box center [51, 98] width 70 height 15
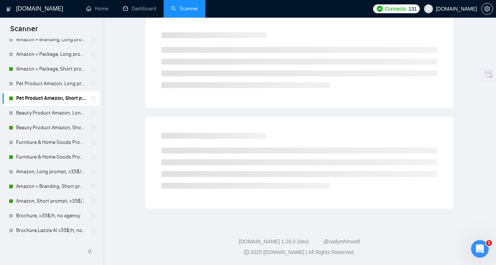
scroll to position [6, 0]
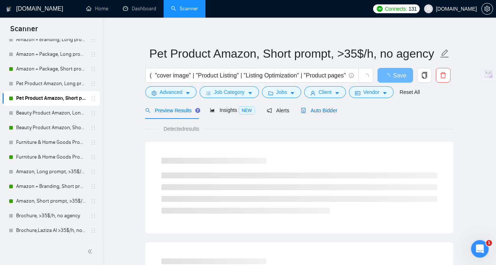
click at [315, 110] on span "Auto Bidder" at bounding box center [319, 111] width 36 height 6
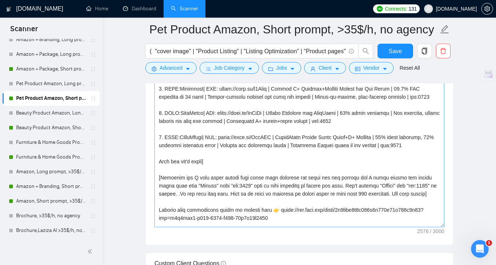
scroll to position [226, 0]
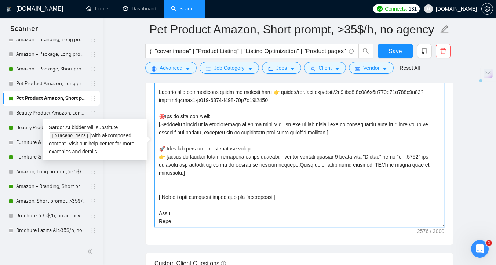
drag, startPoint x: 286, startPoint y: 197, endPoint x: 156, endPoint y: 197, distance: 129.9
click at [156, 197] on textarea "Cover letter template:" at bounding box center [300, 144] width 290 height 165
paste textarea "Use simple question regarding job description as a CTA to proceed to chat/call"
type textarea "[Folder= 1. CLNT:IDAE-ORG| URL: [URL][PERSON_NAME][DOMAIN_NAME] | Amazon Listin…"
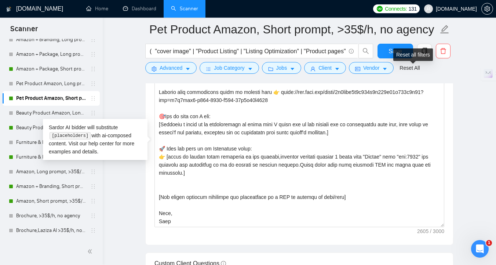
click at [399, 52] on div "Reset all filters" at bounding box center [413, 54] width 40 height 12
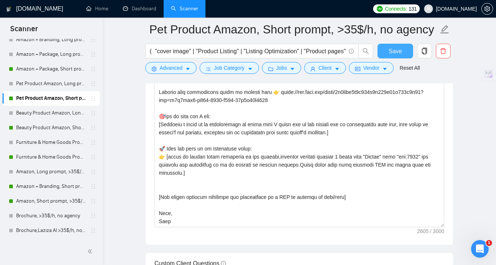
click at [385, 52] on button "Save" at bounding box center [396, 51] width 36 height 15
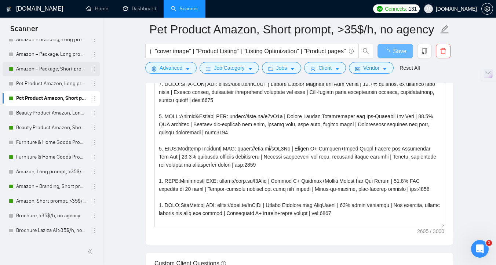
click at [35, 63] on link "Amazon + Package, Short prompt, >35$/h, no agency" at bounding box center [51, 69] width 70 height 15
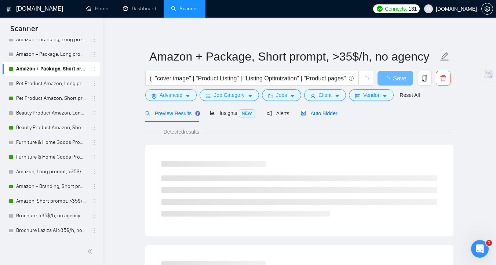
click at [308, 115] on span "Auto Bidder" at bounding box center [319, 113] width 36 height 6
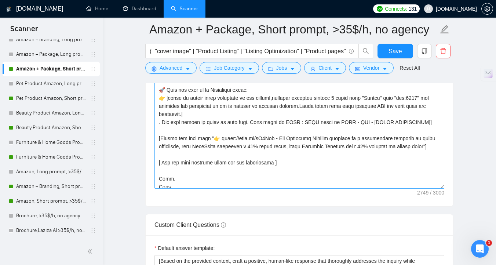
scroll to position [242, 0]
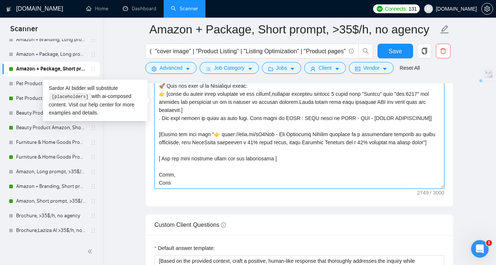
drag, startPoint x: 287, startPoint y: 158, endPoint x: 150, endPoint y: 158, distance: 136.2
click at [150, 158] on div "Cover letter template:" at bounding box center [300, 105] width 308 height 203
paste textarea "Use simple question regarding job description as a CTA to proceed to chat/call"
drag, startPoint x: 237, startPoint y: 137, endPoint x: 221, endPoint y: 137, distance: 15.4
click at [221, 137] on textarea "Cover letter template:" at bounding box center [300, 105] width 290 height 165
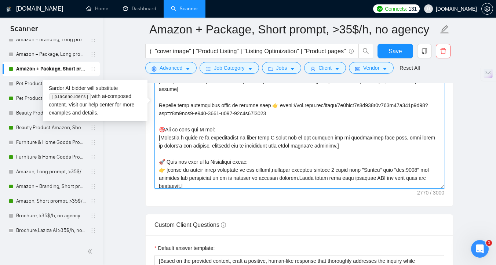
scroll to position [163, 0]
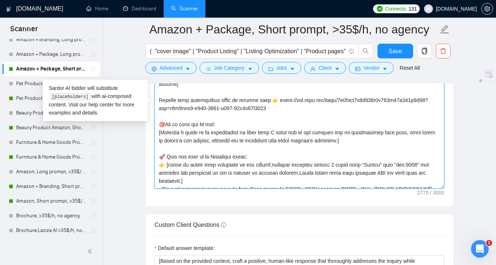
drag, startPoint x: 176, startPoint y: 107, endPoint x: 159, endPoint y: 108, distance: 16.9
click at [159, 108] on textarea "Cover letter template:" at bounding box center [300, 105] width 290 height 165
drag, startPoint x: 308, startPoint y: 110, endPoint x: 432, endPoint y: 102, distance: 124.0
click at [432, 102] on textarea "Cover letter template:" at bounding box center [300, 105] width 290 height 165
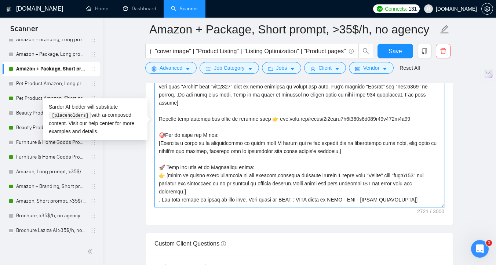
scroll to position [928, 0]
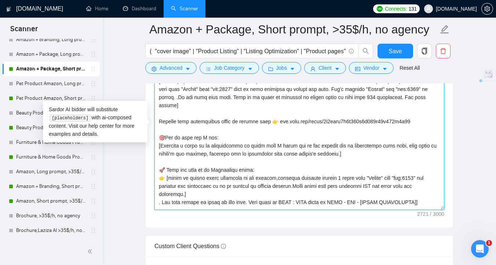
drag, startPoint x: 359, startPoint y: 154, endPoint x: 148, endPoint y: 133, distance: 212.0
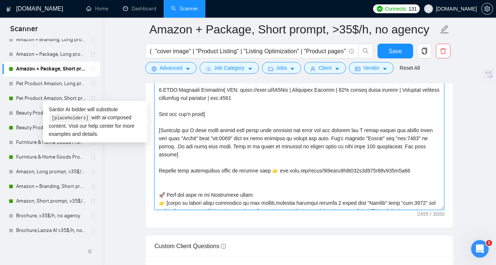
scroll to position [28, 0]
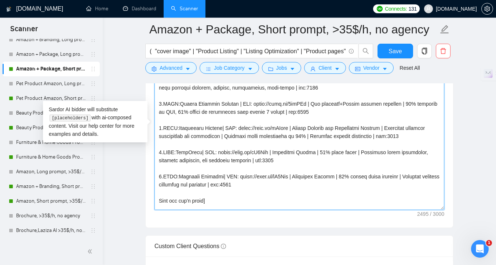
click at [277, 159] on textarea "Cover letter template:" at bounding box center [300, 127] width 290 height 165
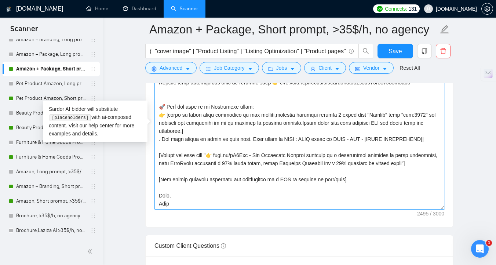
click at [424, 112] on textarea "Cover letter template:" at bounding box center [300, 126] width 290 height 165
paste textarea "7748"
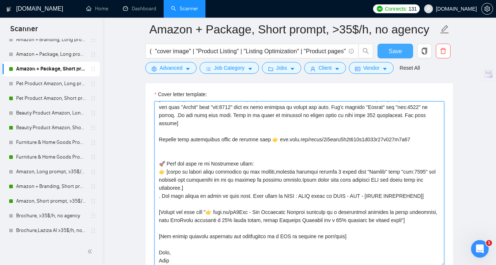
type textarea "[Folder= 1.CLNT:IDAE-ORG| URL: [URL][PERSON_NAME][DOMAIN_NAME] | Amazon Listing…"
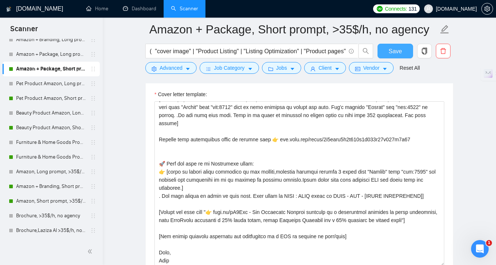
click at [389, 53] on button "Save" at bounding box center [396, 51] width 36 height 15
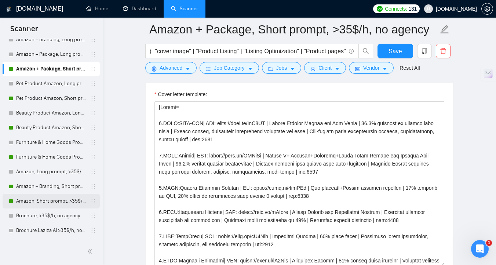
click at [42, 202] on link "Amazon, Short prompt, >35$/h, no agency" at bounding box center [51, 201] width 70 height 15
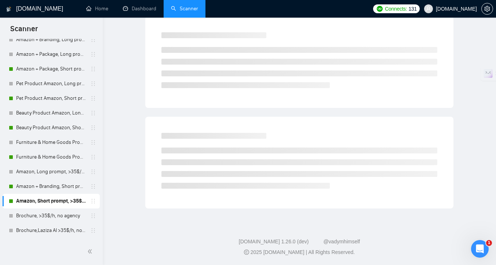
scroll to position [3, 0]
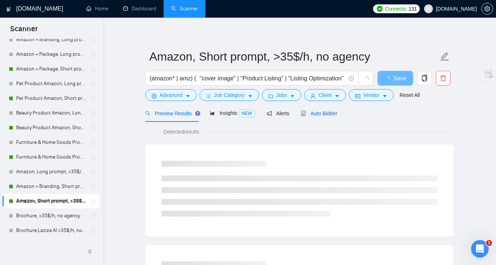
click at [334, 117] on div "Auto Bidder" at bounding box center [319, 113] width 36 height 8
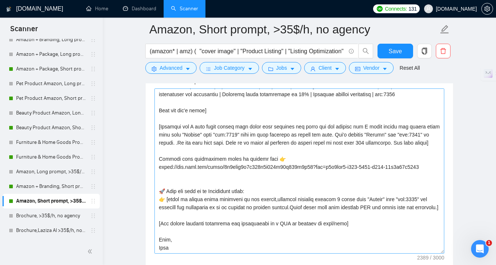
scroll to position [885, 0]
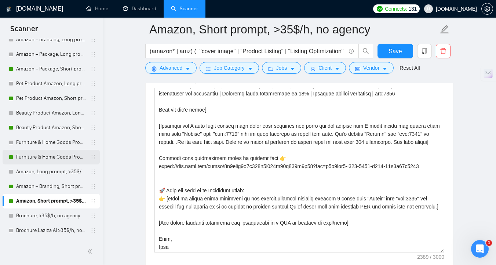
click at [62, 160] on link "Furniture & Home Goods Product Amazon, Short prompt, >35$/h, no agency" at bounding box center [51, 157] width 70 height 15
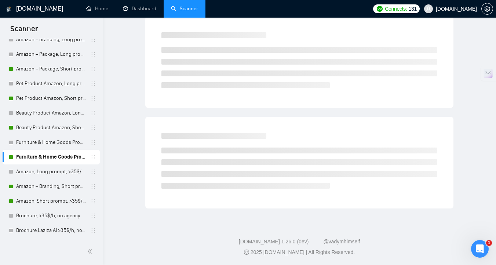
scroll to position [3, 0]
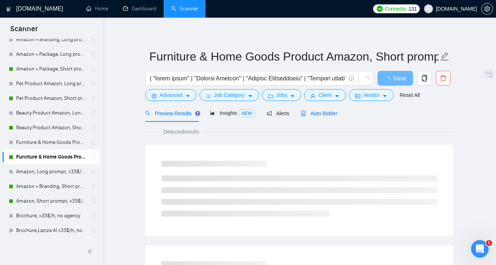
click at [329, 116] on span "Auto Bidder" at bounding box center [319, 113] width 36 height 6
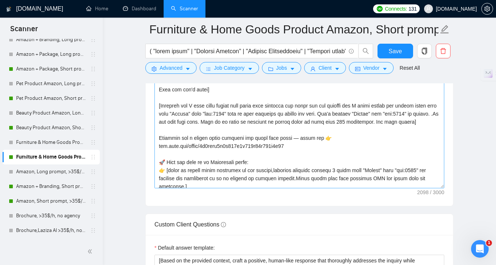
scroll to position [108, 0]
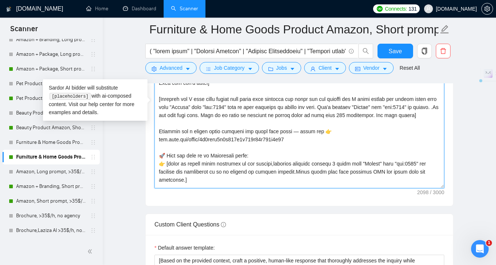
drag, startPoint x: 159, startPoint y: 141, endPoint x: 334, endPoint y: 138, distance: 175.1
click at [334, 138] on textarea "Cover letter template:" at bounding box center [300, 105] width 290 height 165
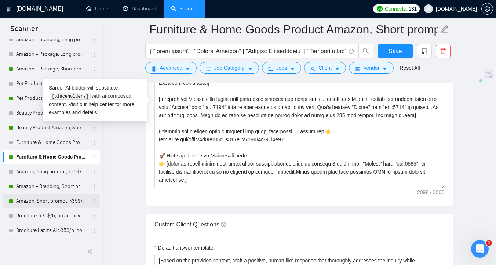
click at [53, 202] on link "Amazon, Short prompt, >35$/h, no agency" at bounding box center [51, 201] width 70 height 15
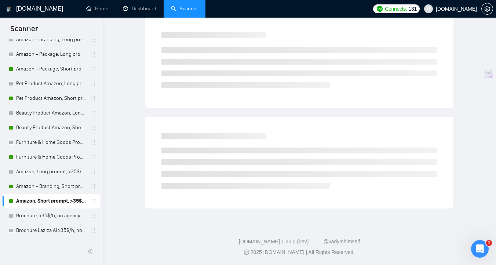
scroll to position [3, 0]
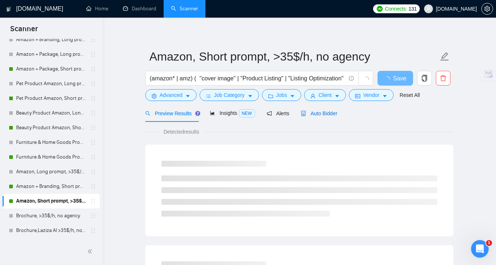
click at [325, 114] on span "Auto Bidder" at bounding box center [319, 113] width 36 height 6
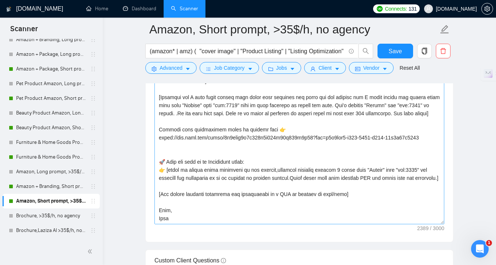
scroll to position [918, 0]
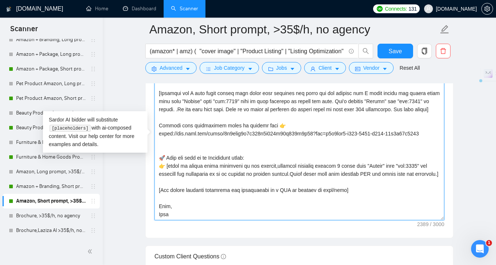
drag, startPoint x: 282, startPoint y: 109, endPoint x: 149, endPoint y: 109, distance: 132.5
click at [149, 109] on div "Cover letter template:" at bounding box center [300, 136] width 308 height 203
paste textarea "Discover how a strong brand identity can boost your sales — watch now 👉"
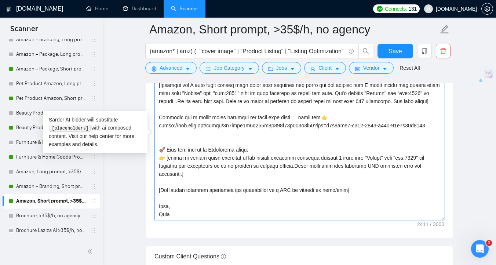
drag, startPoint x: 175, startPoint y: 118, endPoint x: 157, endPoint y: 118, distance: 18.4
click at [157, 118] on textarea "Cover letter template:" at bounding box center [300, 137] width 290 height 165
drag, startPoint x: 432, startPoint y: 126, endPoint x: 309, endPoint y: 129, distance: 122.6
click at [309, 129] on textarea "Cover letter template:" at bounding box center [300, 137] width 290 height 165
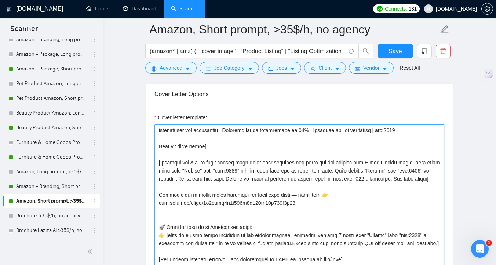
click at [421, 225] on textarea "Cover letter template:" at bounding box center [300, 206] width 290 height 165
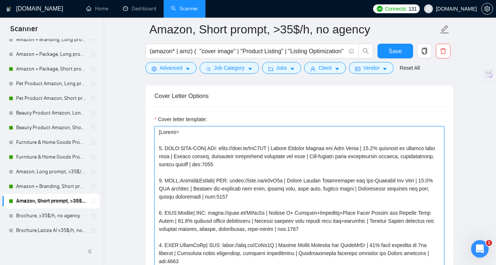
scroll to position [856, 0]
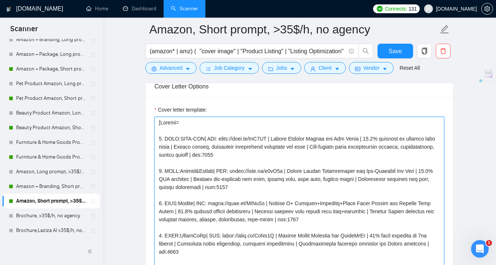
drag, startPoint x: 237, startPoint y: 138, endPoint x: 221, endPoint y: 138, distance: 16.9
click at [221, 138] on textarea "Cover letter template:" at bounding box center [300, 199] width 290 height 165
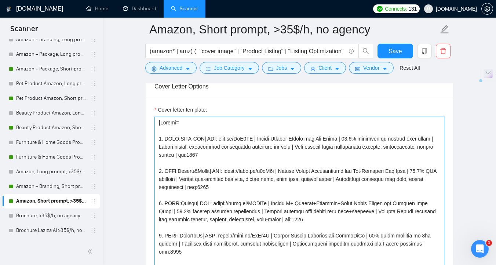
drag, startPoint x: 248, startPoint y: 171, endPoint x: 231, endPoint y: 171, distance: 16.9
click at [231, 171] on textarea "Cover letter template:" at bounding box center [300, 199] width 290 height 165
drag, startPoint x: 228, startPoint y: 204, endPoint x: 211, endPoint y: 204, distance: 16.5
click at [211, 204] on textarea "Cover letter template:" at bounding box center [300, 199] width 290 height 165
drag, startPoint x: 239, startPoint y: 237, endPoint x: 222, endPoint y: 237, distance: 16.1
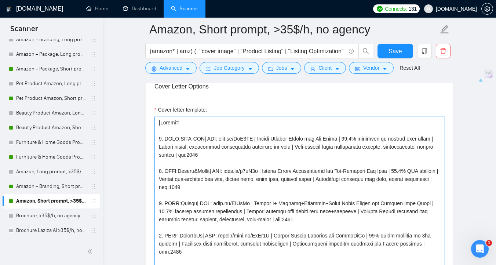
click at [222, 237] on textarea "Cover letter template:" at bounding box center [300, 199] width 290 height 165
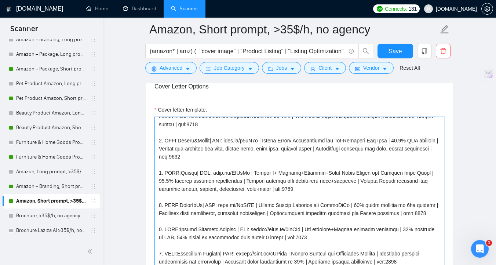
scroll to position [43, 0]
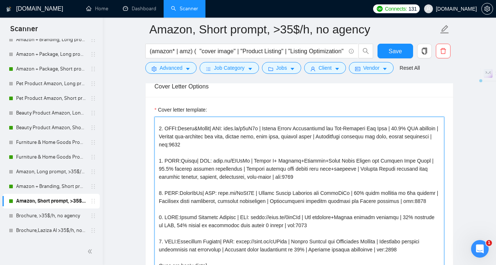
drag, startPoint x: 277, startPoint y: 218, endPoint x: 261, endPoint y: 218, distance: 16.1
click at [261, 218] on textarea "Cover letter template:" at bounding box center [300, 199] width 290 height 165
drag, startPoint x: 296, startPoint y: 218, endPoint x: 262, endPoint y: 218, distance: 34.5
click at [262, 218] on textarea "Cover letter template:" at bounding box center [300, 199] width 290 height 165
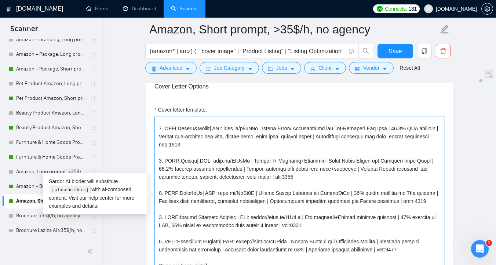
drag, startPoint x: 277, startPoint y: 217, endPoint x: 261, endPoint y: 216, distance: 16.5
click at [261, 216] on textarea "Cover letter template:" at bounding box center [300, 199] width 290 height 165
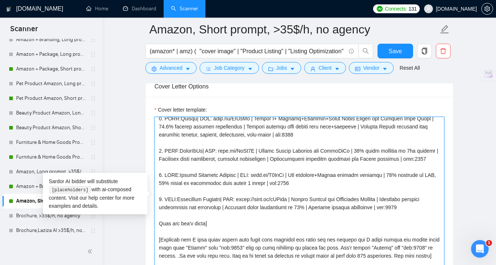
scroll to position [90, 0]
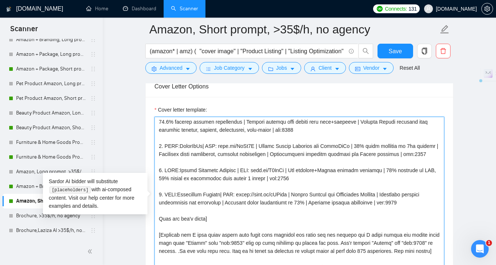
drag, startPoint x: 254, startPoint y: 195, endPoint x: 239, endPoint y: 195, distance: 15.4
click at [239, 195] on textarea "Cover letter template:" at bounding box center [300, 199] width 290 height 165
drag, startPoint x: 295, startPoint y: 169, endPoint x: 261, endPoint y: 170, distance: 34.9
click at [261, 170] on textarea "Cover letter template:" at bounding box center [300, 199] width 290 height 165
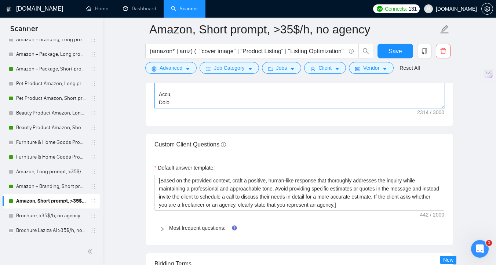
scroll to position [1068, 0]
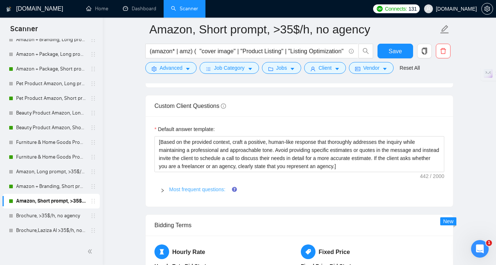
type textarea "[Folder= 1. CLNT:IDAE-ORG| URL: [PERSON_NAME][DOMAIN_NAME][URL] | Amazon Listin…"
click at [199, 192] on link "Most frequent questions:" at bounding box center [197, 189] width 56 height 6
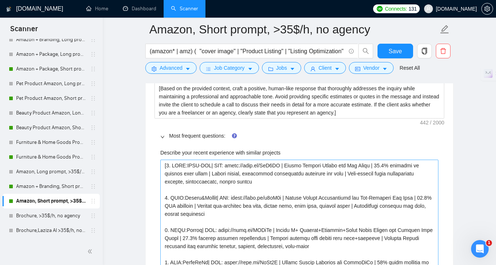
scroll to position [1131, 0]
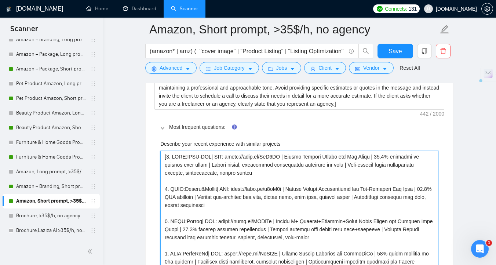
drag, startPoint x: 245, startPoint y: 158, endPoint x: 228, endPoint y: 157, distance: 16.9
click at [228, 157] on projects "Describe your recent experience with similar projects" at bounding box center [299, 254] width 278 height 206
type projects "[1. CLNT:IDAE-ORG| URL: [PERSON_NAME][DOMAIN_NAME][URL] | Amazon Listing Design…"
drag, startPoint x: 254, startPoint y: 190, endPoint x: 237, endPoint y: 189, distance: 16.9
click at [237, 190] on projects "Describe your recent experience with similar projects" at bounding box center [299, 254] width 278 height 206
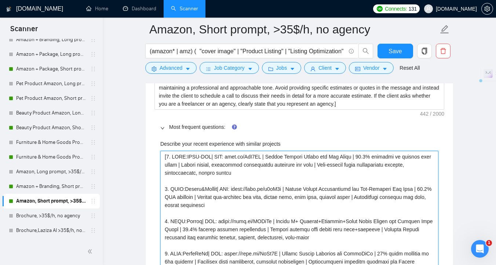
type projects "[1. CLNT:IDAE-ORG| URL: [PERSON_NAME][DOMAIN_NAME][URL] | Amazon Listing Design…"
drag, startPoint x: 232, startPoint y: 222, endPoint x: 215, endPoint y: 222, distance: 16.9
click at [215, 222] on projects "Describe your recent experience with similar projects" at bounding box center [299, 254] width 278 height 206
type projects "[1. CLNT:IDAE-ORG| URL: [PERSON_NAME][DOMAIN_NAME][URL] | Amazon Listing Design…"
drag, startPoint x: 244, startPoint y: 254, endPoint x: 229, endPoint y: 254, distance: 15.4
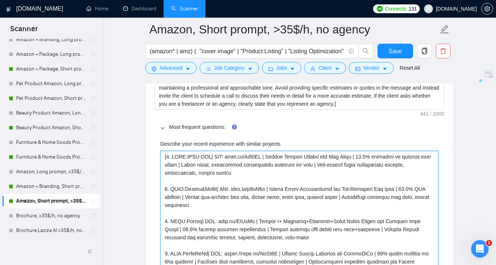
click at [229, 254] on projects "Describe your recent experience with similar projects" at bounding box center [299, 254] width 278 height 206
type projects "[1. CLNT:IDAE-ORG| URL: [PERSON_NAME][DOMAIN_NAME][URL] | Amazon Listing Design…"
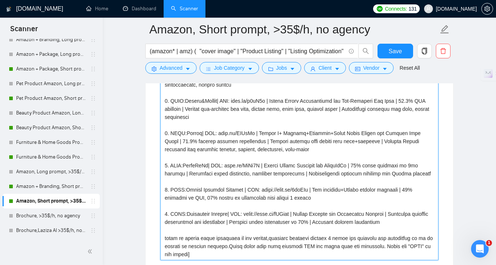
scroll to position [1221, 0]
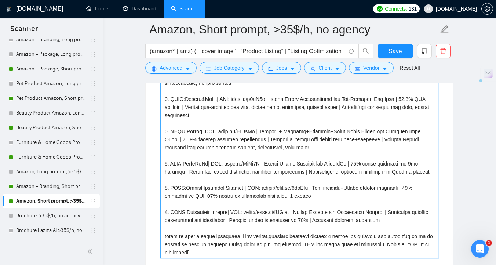
drag, startPoint x: 319, startPoint y: 189, endPoint x: 268, endPoint y: 190, distance: 51.8
click at [268, 190] on projects "Describe your recent experience with similar projects" at bounding box center [299, 159] width 278 height 197
paste projects "[PERSON_NAME][DOMAIN_NAME][URL]"
type projects "[1. CLNT:IDAE-ORG| URL: [PERSON_NAME][DOMAIN_NAME][URL] | Amazon Listing Design…"
drag, startPoint x: 260, startPoint y: 214, endPoint x: 244, endPoint y: 214, distance: 16.2
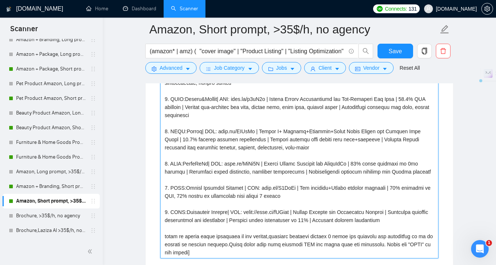
click at [244, 214] on projects "Describe your recent experience with similar projects" at bounding box center [299, 159] width 278 height 197
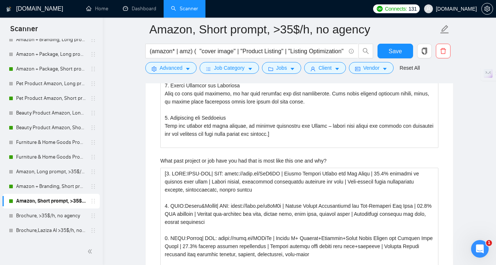
scroll to position [1821, 0]
type projects "[1. CLNT:IDAE-ORG| URL: [PERSON_NAME][DOMAIN_NAME][URL] | Amazon Listing Design…"
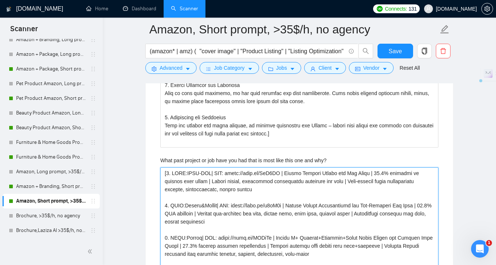
drag, startPoint x: 244, startPoint y: 173, endPoint x: 229, endPoint y: 173, distance: 15.8
click at [229, 173] on why\? "What past project or job have you had that is most like this one and why?" at bounding box center [299, 270] width 278 height 206
type why\? "[1. CLNT:IDAE-ORG| URL: [PERSON_NAME][DOMAIN_NAME][URL] | Amazon Listing Design…"
drag, startPoint x: 255, startPoint y: 206, endPoint x: 250, endPoint y: 206, distance: 5.1
click at [250, 206] on why\? "What past project or job have you had that is most like this one and why?" at bounding box center [299, 270] width 278 height 206
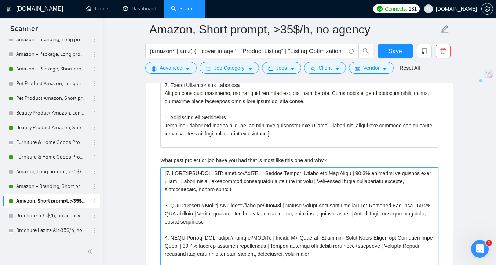
click at [256, 207] on why\? "What past project or job have you had that is most like this one and why?" at bounding box center [299, 270] width 278 height 206
drag, startPoint x: 254, startPoint y: 207, endPoint x: 237, endPoint y: 207, distance: 17.6
click at [237, 207] on why\? "What past project or job have you had that is most like this one and why?" at bounding box center [299, 270] width 278 height 206
type why\? "[1. CLNT:IDAE-ORG| URL: [PERSON_NAME][DOMAIN_NAME][URL] | Amazon Listing Design…"
drag, startPoint x: 233, startPoint y: 237, endPoint x: 217, endPoint y: 237, distance: 15.4
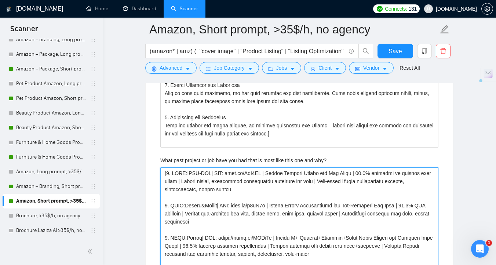
click at [217, 237] on why\? "What past project or job have you had that is most like this one and why?" at bounding box center [299, 270] width 278 height 206
type why\? "[1. CLNT:IDAE-ORG| URL: [PERSON_NAME][DOMAIN_NAME][URL] | Amazon Listing Design…"
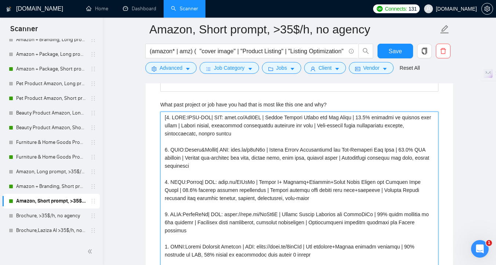
scroll to position [1882, 0]
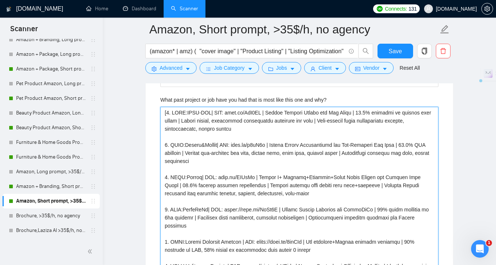
drag, startPoint x: 244, startPoint y: 210, endPoint x: 228, endPoint y: 210, distance: 16.1
click at [228, 210] on why\? "What past project or job have you had that is most like this one and why?" at bounding box center [299, 210] width 278 height 206
type why\? "[1. CLNT:IDAE-ORG| URL: [PERSON_NAME][DOMAIN_NAME][URL] | Amazon Listing Design…"
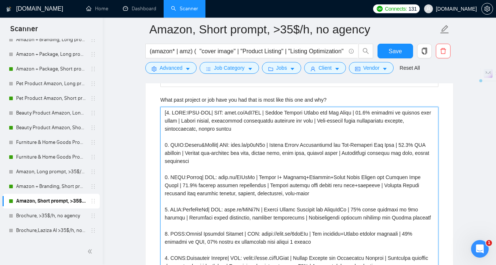
drag, startPoint x: 318, startPoint y: 232, endPoint x: 268, endPoint y: 235, distance: 50.0
click at [268, 235] on why\? "What past project or job have you had that is most like this one and why?" at bounding box center [299, 205] width 278 height 197
paste why\? "[PERSON_NAME][DOMAIN_NAME][URL]"
type why\? "[1. CLNT:IDAE-ORG| URL: [PERSON_NAME][DOMAIN_NAME][URL] | Amazon Listing Design…"
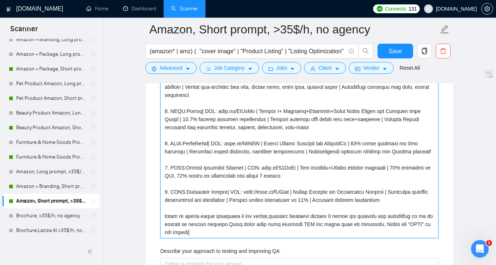
scroll to position [1958, 0]
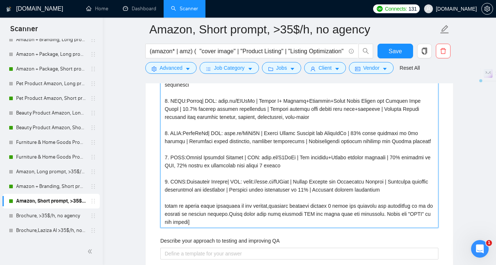
drag, startPoint x: 261, startPoint y: 183, endPoint x: 245, endPoint y: 183, distance: 16.1
click at [245, 183] on why\? "What past project or job have you had that is most like this one and why?" at bounding box center [299, 128] width 278 height 197
type why\? "[1. CLNT:IDAE-ORG| URL: [PERSON_NAME][DOMAIN_NAME][URL] | Amazon Listing Design…"
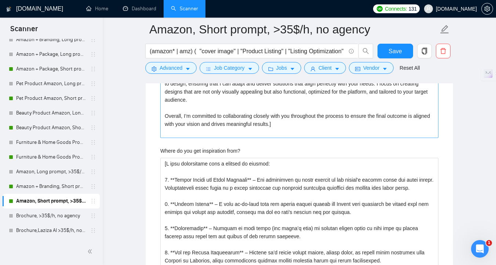
scroll to position [2323, 0]
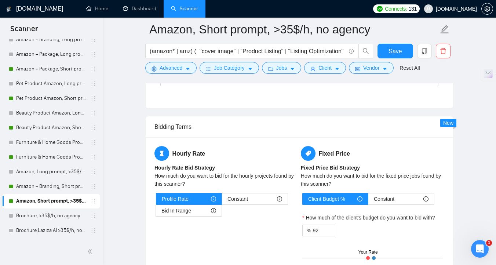
scroll to position [2799, 0]
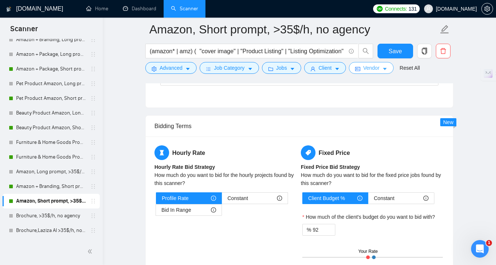
type why\? "[1. CLNT:IDAE-ORG| URL: [PERSON_NAME][DOMAIN_NAME][URL] | Amazon Listing Design…"
click at [397, 56] on button "Save" at bounding box center [396, 51] width 36 height 15
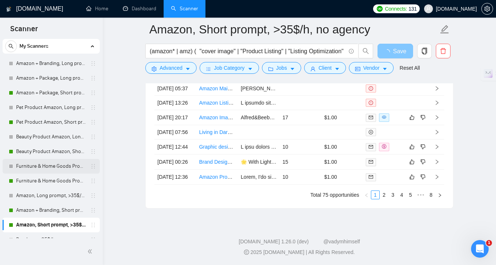
scroll to position [13, 0]
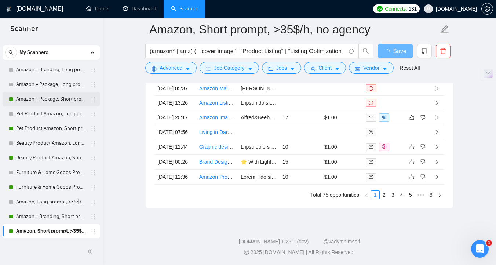
click at [63, 103] on link "Amazon + Package, Short prompt, >35$/h, no agency" at bounding box center [51, 99] width 70 height 15
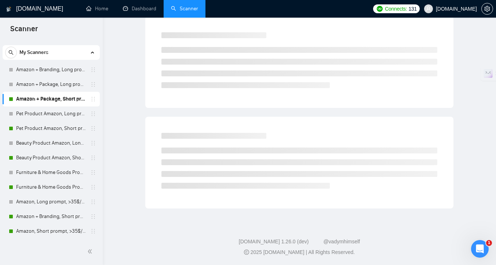
scroll to position [3, 0]
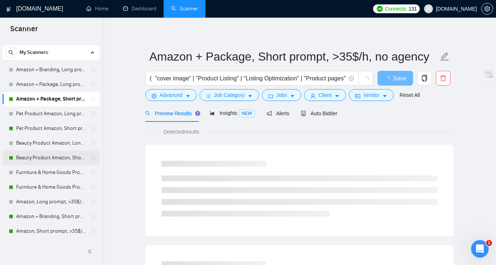
click at [35, 159] on link "Beauty Product Amazon, Short prompt, >35$/h, no agency" at bounding box center [51, 157] width 70 height 15
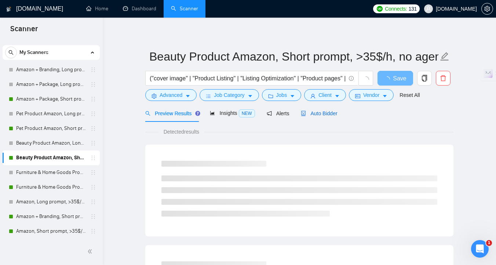
click at [326, 112] on span "Auto Bidder" at bounding box center [319, 113] width 36 height 6
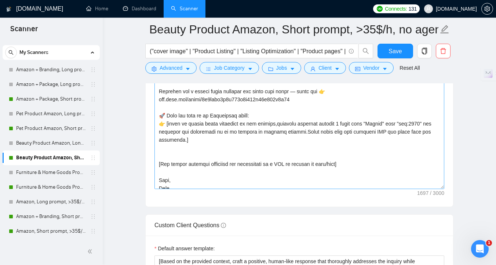
scroll to position [129, 0]
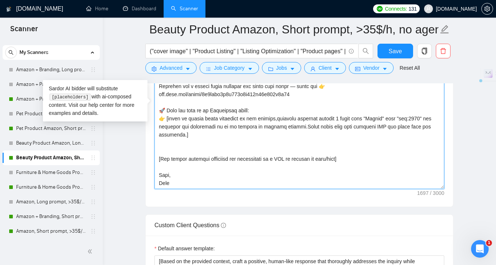
drag, startPoint x: 352, startPoint y: 160, endPoint x: 154, endPoint y: 160, distance: 197.8
click at [155, 160] on textarea "Cover letter template:" at bounding box center [300, 106] width 290 height 165
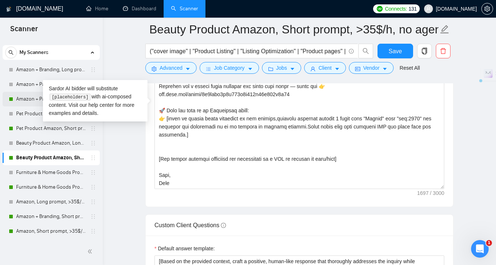
click at [32, 99] on link "Amazon + Package, Short prompt, >35$/h, no agency" at bounding box center [51, 99] width 70 height 15
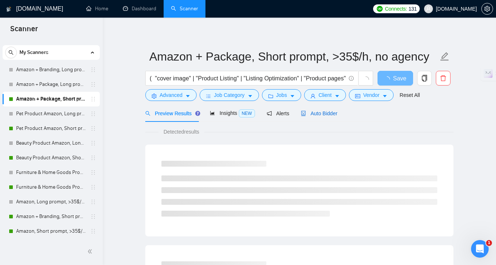
click at [325, 113] on span "Auto Bidder" at bounding box center [319, 113] width 36 height 6
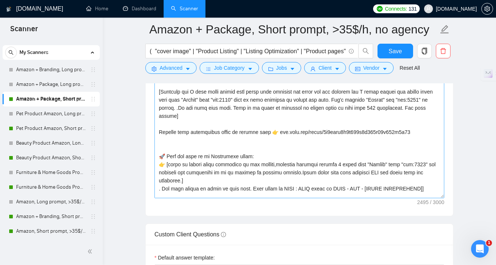
scroll to position [150, 0]
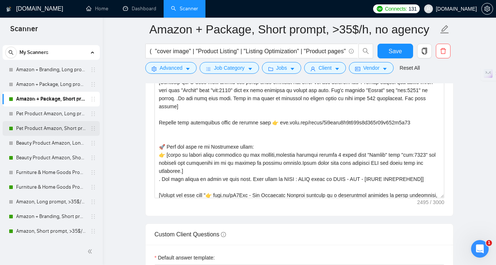
click at [32, 127] on link "Pet Product Amazon, Short prompt, >35$/h, no agency" at bounding box center [51, 128] width 70 height 15
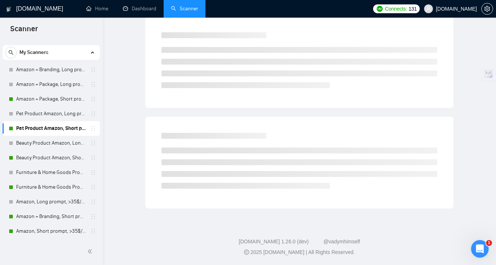
scroll to position [3, 0]
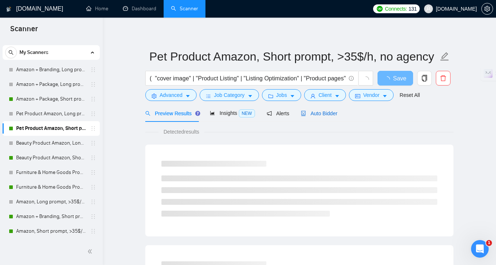
click at [327, 112] on span "Auto Bidder" at bounding box center [319, 113] width 36 height 6
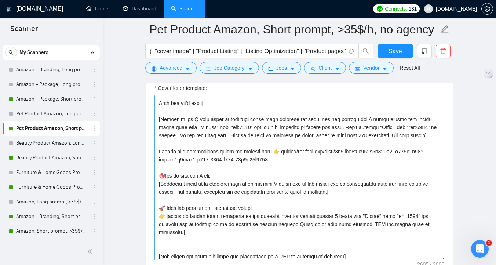
scroll to position [188, 0]
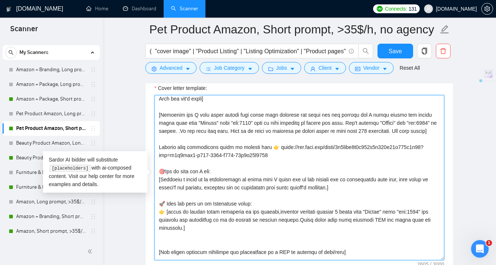
drag, startPoint x: 335, startPoint y: 203, endPoint x: 153, endPoint y: 190, distance: 181.8
click at [153, 190] on div "Cover letter template:" at bounding box center [300, 176] width 308 height 203
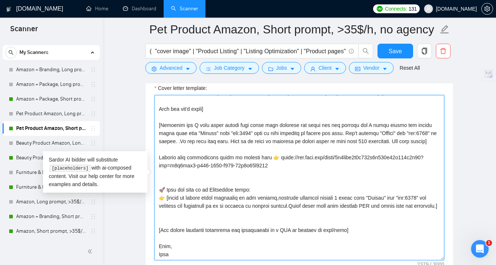
click at [415, 123] on textarea "Cover letter template:" at bounding box center [300, 177] width 290 height 165
click at [423, 204] on textarea "Cover letter template:" at bounding box center [300, 177] width 290 height 165
paste textarea "7748"
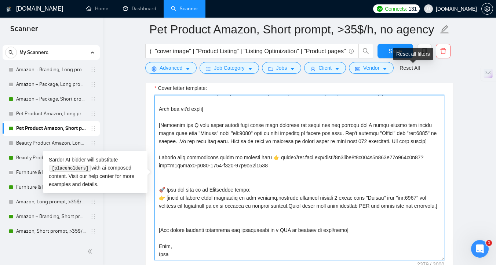
type textarea "[Folder= 1. CLNT:IDAE-ORG| URL: [URL][PERSON_NAME][DOMAIN_NAME] | Amazon Listin…"
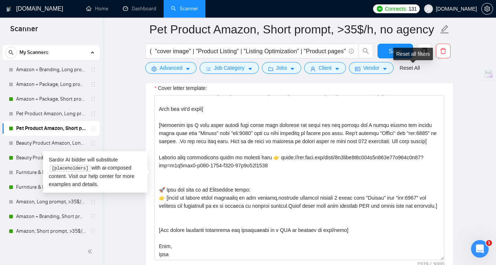
click at [395, 53] on div "Reset all filters" at bounding box center [413, 54] width 40 height 12
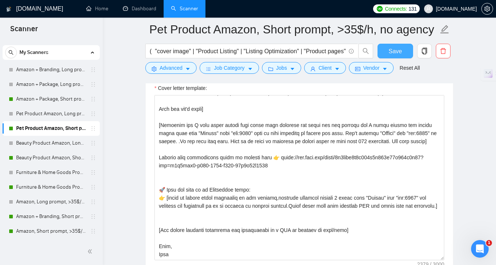
click at [383, 53] on button "Save" at bounding box center [396, 51] width 36 height 15
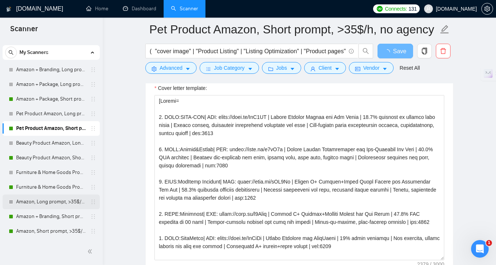
click at [61, 216] on link "Amazon + Branding, Short prompt, >35$/h, no agency" at bounding box center [51, 216] width 70 height 15
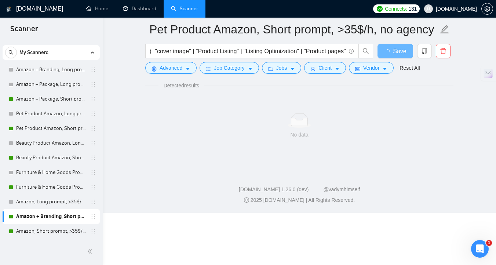
scroll to position [3, 0]
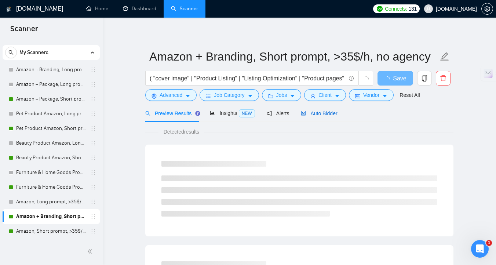
click at [326, 112] on span "Auto Bidder" at bounding box center [319, 113] width 36 height 6
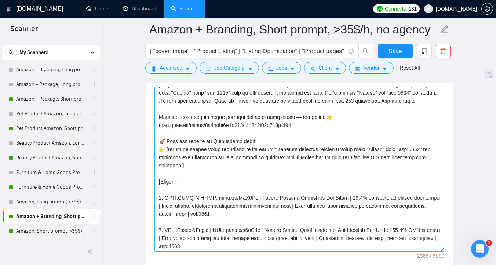
scroll to position [25, 0]
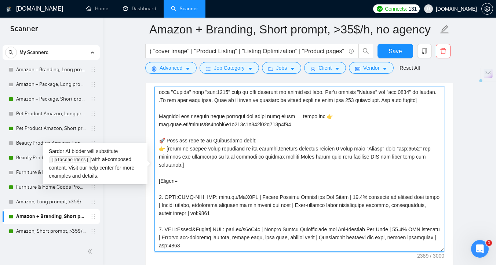
drag, startPoint x: 159, startPoint y: 141, endPoint x: 200, endPoint y: 190, distance: 64.7
click at [200, 190] on textarea "Cover letter template:" at bounding box center [300, 169] width 290 height 165
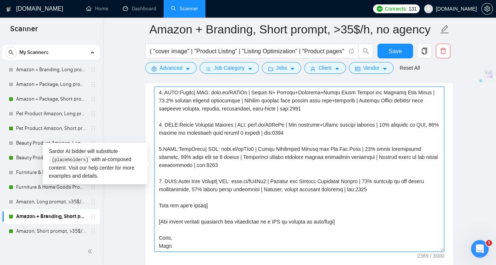
scroll to position [218, 0]
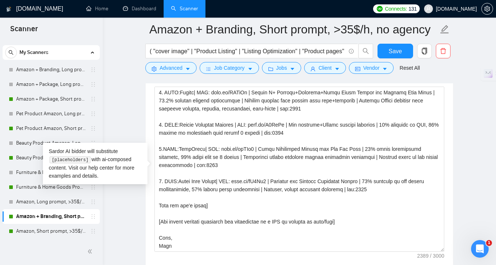
click at [35, 192] on link "Furniture & Home Goods Product Amazon, Short prompt, >35$/h, no agency" at bounding box center [51, 187] width 70 height 15
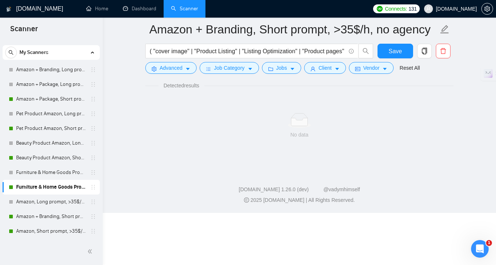
scroll to position [3, 0]
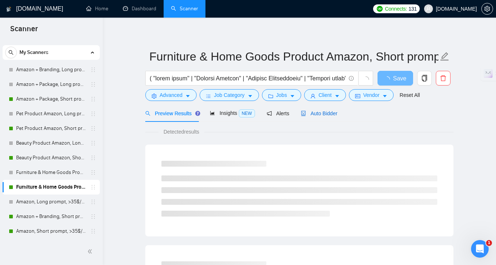
click at [337, 113] on span "Auto Bidder" at bounding box center [319, 113] width 36 height 6
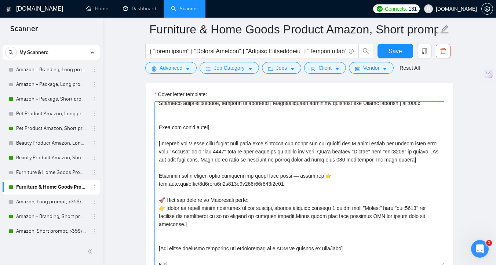
scroll to position [144, 0]
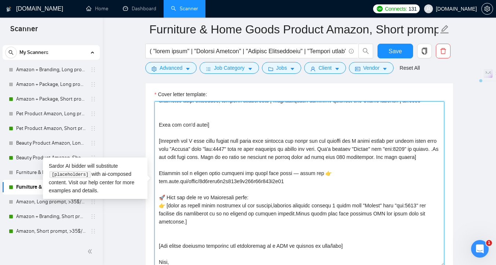
drag, startPoint x: 192, startPoint y: 231, endPoint x: 156, endPoint y: 184, distance: 58.9
click at [156, 184] on textarea "Cover letter template:" at bounding box center [300, 183] width 290 height 165
paste textarea "www.loom.com/share/2b3bcaa5d4b346a4a604f07a676d9b12 🚀 Here are some of my Succe…"
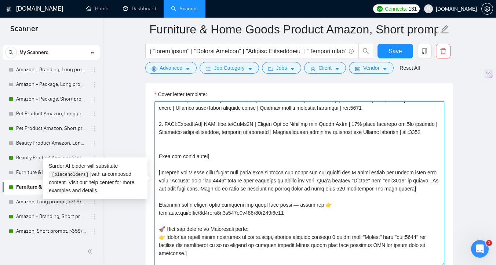
scroll to position [113, 0]
type textarea "[Folder= 1. CLNT:[PERSON_NAME]| URL: [PERSON_NAME][DOMAIN_NAME][URL] | Amazon A…"
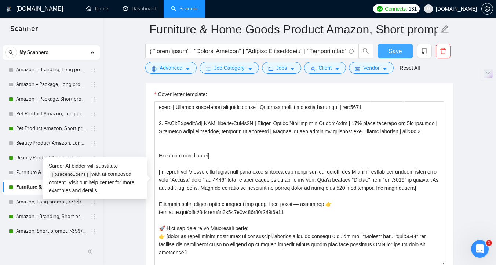
click at [393, 50] on span "Save" at bounding box center [395, 51] width 13 height 9
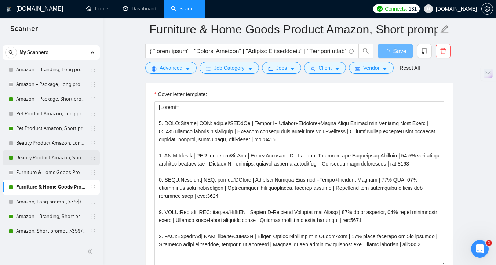
click at [21, 157] on link "Beauty Product Amazon, Short prompt, >35$/h, no agency" at bounding box center [51, 157] width 70 height 15
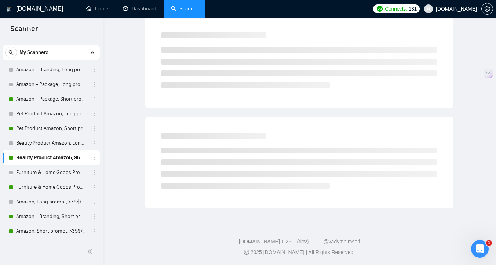
scroll to position [3, 0]
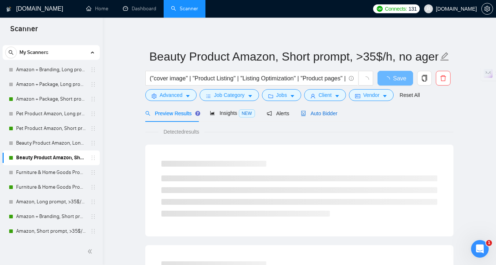
click at [321, 115] on span "Auto Bidder" at bounding box center [319, 113] width 36 height 6
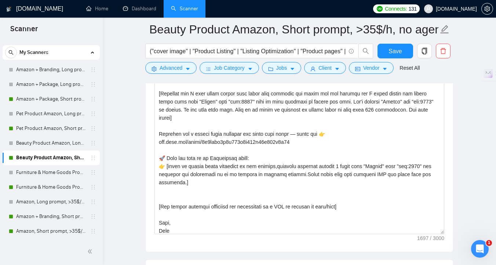
scroll to position [127, 0]
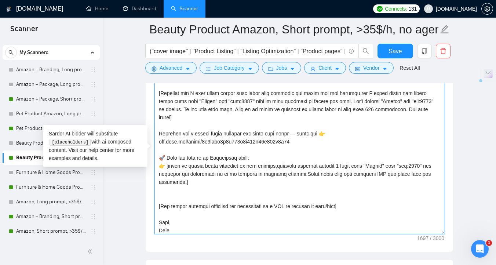
drag, startPoint x: 192, startPoint y: 185, endPoint x: 156, endPoint y: 136, distance: 60.4
click at [156, 136] on textarea "Cover letter template:" at bounding box center [300, 151] width 290 height 165
paste textarea "7748"
type textarea "[Folder= 1. CLNT:Sun Zapper| URL: [PERSON_NAME][DOMAIN_NAME][URL] | Innovative …"
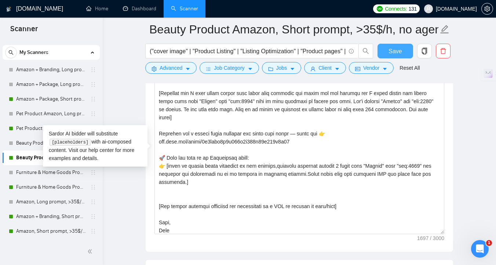
click at [392, 49] on span "Save" at bounding box center [395, 51] width 13 height 9
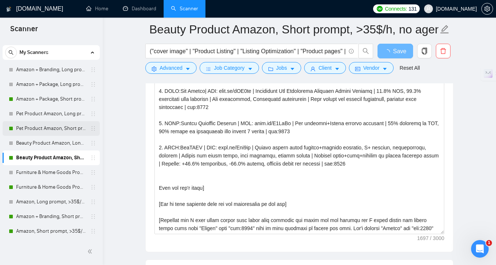
click at [39, 129] on link "Pet Product Amazon, Short prompt, >35$/h, no agency" at bounding box center [51, 128] width 70 height 15
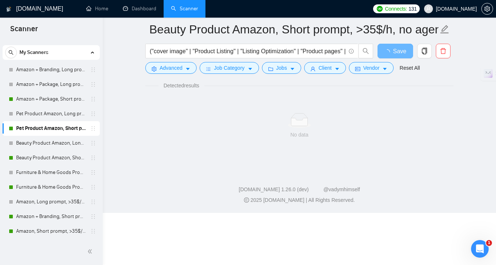
scroll to position [3, 0]
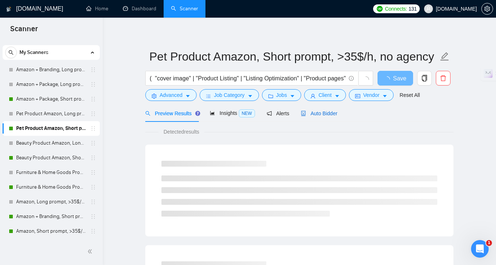
click at [315, 117] on div "Auto Bidder" at bounding box center [319, 113] width 36 height 8
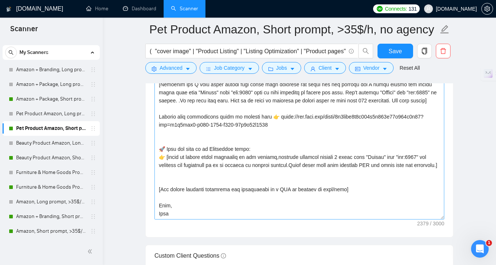
scroll to position [182, 0]
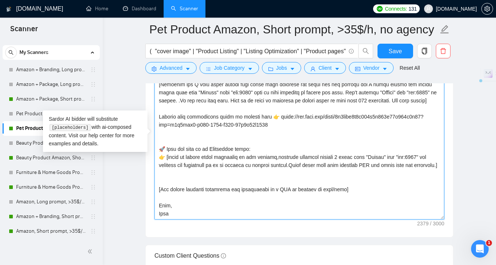
drag, startPoint x: 193, startPoint y: 185, endPoint x: 148, endPoint y: 122, distance: 77.6
paste textarea "Discover how a strong brand identity can boost your sales — watch now 👉www.loom…"
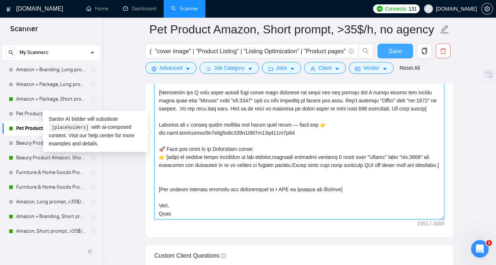
type textarea "[Folder= 1. CLNT:IDAE-ORG| URL: [URL][PERSON_NAME][DOMAIN_NAME] | Amazon Listin…"
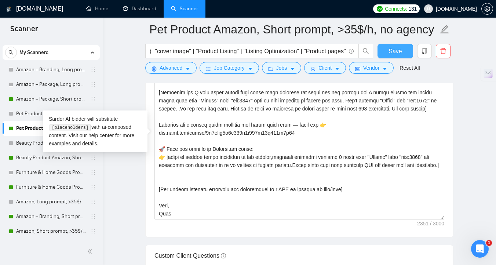
click at [399, 50] on span "Save" at bounding box center [395, 51] width 13 height 9
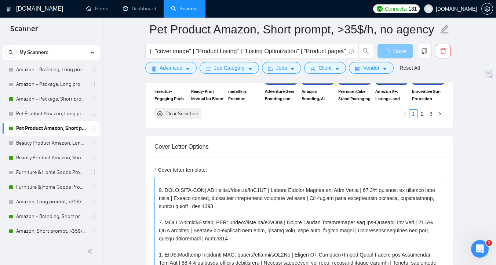
scroll to position [0, 0]
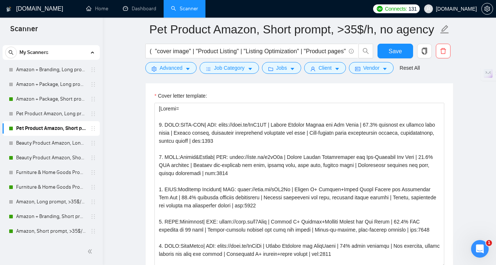
click at [61, 100] on link "Amazon + Package, Short prompt, >35$/h, no agency" at bounding box center [51, 99] width 70 height 15
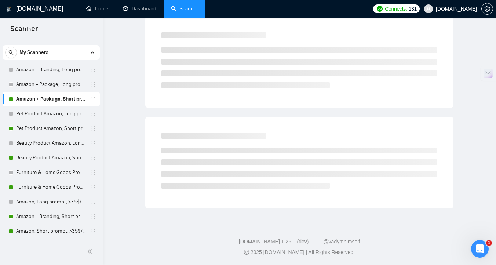
scroll to position [3, 0]
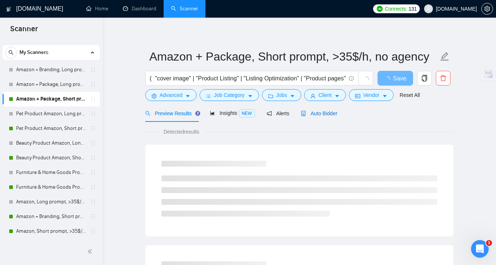
click at [325, 114] on span "Auto Bidder" at bounding box center [319, 113] width 36 height 6
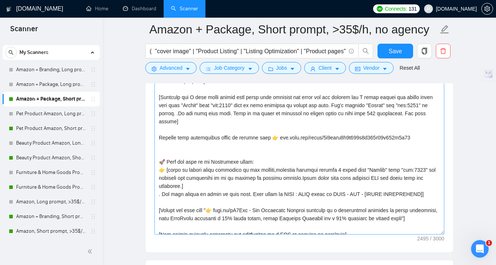
scroll to position [174, 0]
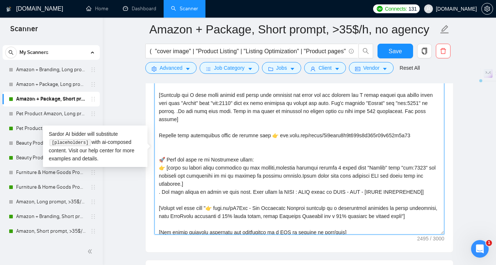
drag, startPoint x: 436, startPoint y: 192, endPoint x: 159, endPoint y: 135, distance: 282.2
click at [159, 135] on textarea "Cover letter template:" at bounding box center [300, 151] width 290 height 165
paste textarea "Discover how a strong brand identity can boost your sales — watch now 👉www.loom…"
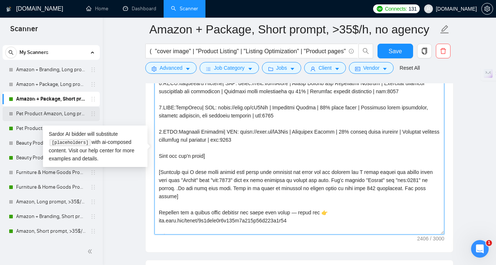
scroll to position [0, 0]
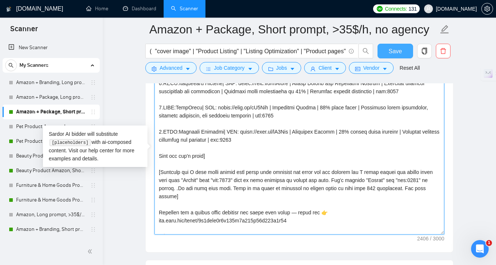
type textarea "[Folder= 1.CLNT:IDAE-ORG| URL: [URL][PERSON_NAME][DOMAIN_NAME] | Amazon Listing…"
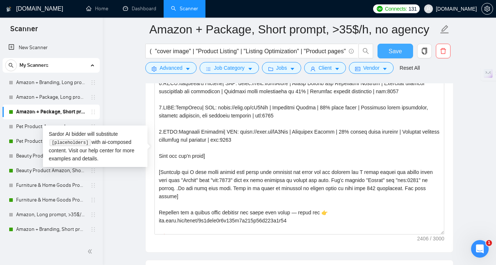
click at [401, 52] on span "Save" at bounding box center [395, 51] width 13 height 9
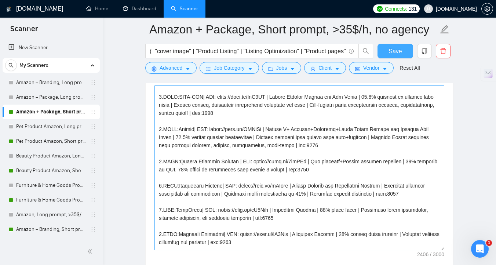
scroll to position [11, 0]
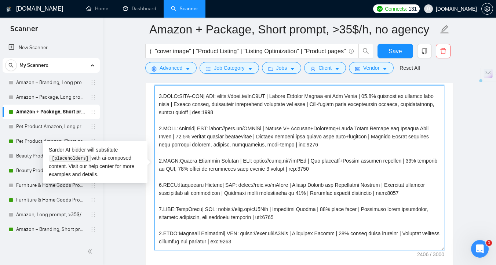
drag, startPoint x: 311, startPoint y: 160, endPoint x: 259, endPoint y: 160, distance: 52.5
click at [259, 160] on textarea "Cover letter template:" at bounding box center [300, 167] width 290 height 165
paste textarea "Q5YrWr"
drag, startPoint x: 277, startPoint y: 162, endPoint x: 259, endPoint y: 162, distance: 17.6
click at [259, 162] on textarea "Cover letter template:" at bounding box center [300, 167] width 290 height 165
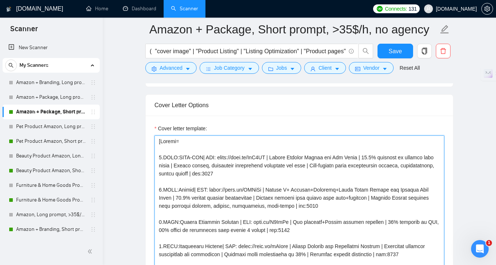
scroll to position [827, 0]
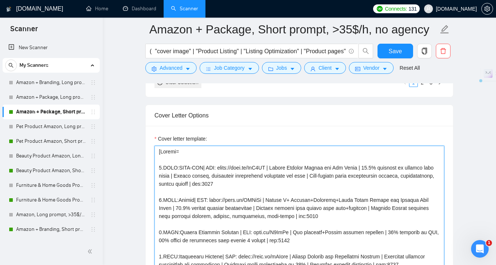
drag, startPoint x: 235, startPoint y: 167, endPoint x: 219, endPoint y: 167, distance: 16.5
click at [219, 167] on textarea "Cover letter template:" at bounding box center [300, 228] width 290 height 165
drag, startPoint x: 254, startPoint y: 168, endPoint x: 219, endPoint y: 168, distance: 34.9
click at [219, 168] on textarea "Cover letter template:" at bounding box center [300, 228] width 290 height 165
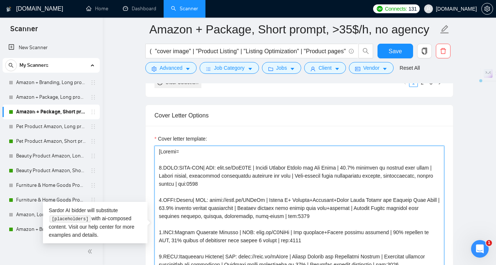
drag, startPoint x: 225, startPoint y: 201, endPoint x: 209, endPoint y: 200, distance: 15.8
click at [209, 200] on textarea "Cover letter template:" at bounding box center [300, 228] width 290 height 165
drag, startPoint x: 208, startPoint y: 200, endPoint x: 246, endPoint y: 199, distance: 37.8
click at [246, 199] on textarea "Cover letter template:" at bounding box center [300, 228] width 290 height 165
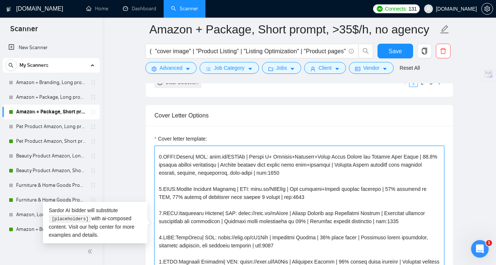
scroll to position [46, 0]
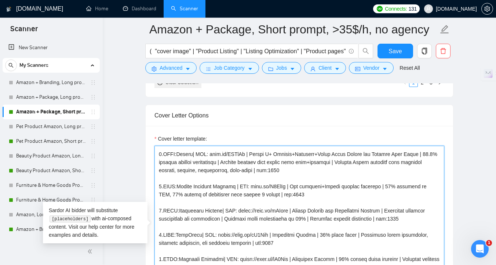
click at [262, 236] on textarea "Cover letter template:" at bounding box center [300, 228] width 290 height 165
drag, startPoint x: 254, startPoint y: 210, endPoint x: 237, endPoint y: 210, distance: 17.3
click at [237, 210] on textarea "Cover letter template:" at bounding box center [300, 228] width 290 height 165
drag, startPoint x: 237, startPoint y: 211, endPoint x: 269, endPoint y: 210, distance: 31.9
click at [269, 210] on textarea "Cover letter template:" at bounding box center [300, 228] width 290 height 165
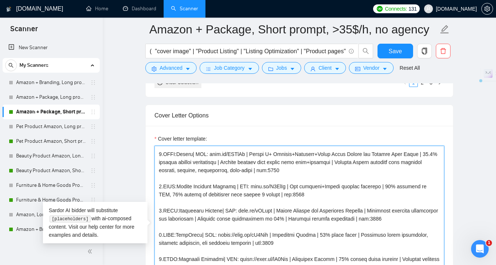
drag, startPoint x: 233, startPoint y: 236, endPoint x: 218, endPoint y: 236, distance: 15.8
click at [218, 236] on textarea "Cover letter template:" at bounding box center [300, 228] width 290 height 165
drag, startPoint x: 217, startPoint y: 236, endPoint x: 249, endPoint y: 235, distance: 32.3
click at [250, 235] on textarea "Cover letter template:" at bounding box center [300, 228] width 290 height 165
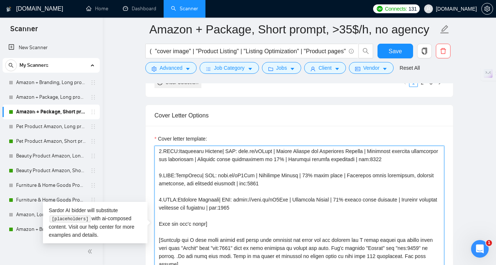
scroll to position [117, 0]
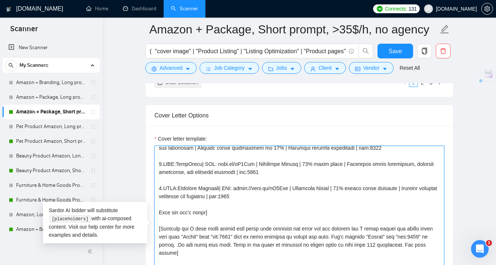
drag, startPoint x: 266, startPoint y: 172, endPoint x: 155, endPoint y: 166, distance: 111.4
click at [155, 166] on textarea "Cover letter template:" at bounding box center [300, 228] width 290 height 165
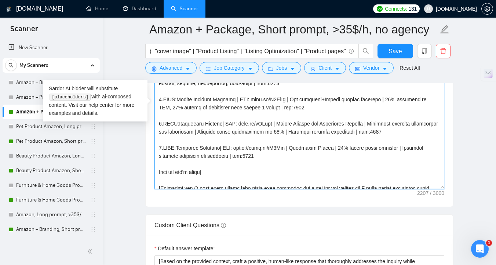
scroll to position [6, 0]
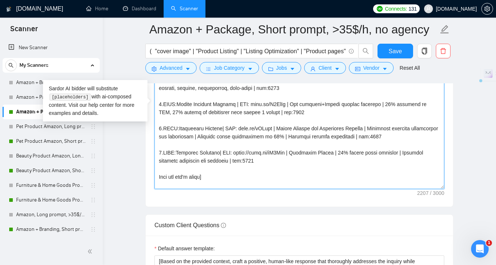
drag, startPoint x: 271, startPoint y: 163, endPoint x: 156, endPoint y: 151, distance: 116.2
click at [156, 151] on textarea "Cover letter template:" at bounding box center [300, 106] width 290 height 165
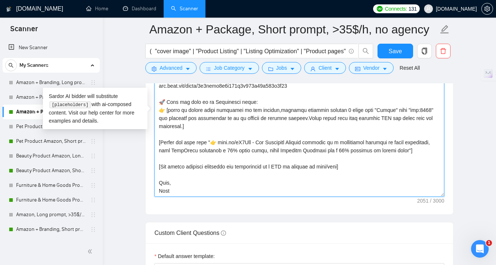
scroll to position [145, 0]
type textarea "[Folder= 1.CLNT:IDAE-ORG| URL: noto.li/RvJ7WM | Amazon Listing Design for Cat S…"
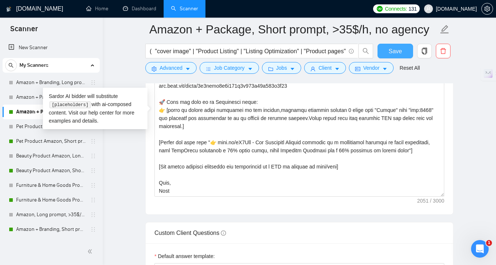
click at [397, 49] on span "Save" at bounding box center [395, 51] width 13 height 9
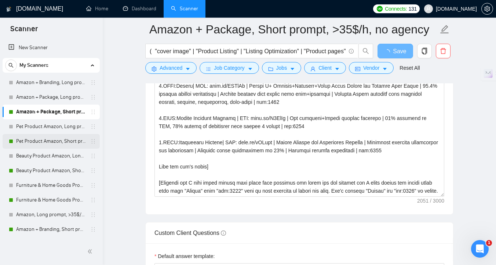
click at [38, 139] on link "Pet Product Amazon, Short prompt, >35$/h, no agency" at bounding box center [51, 141] width 70 height 15
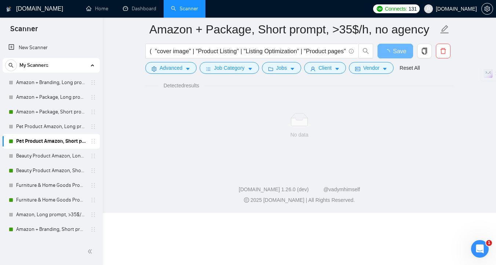
scroll to position [3, 0]
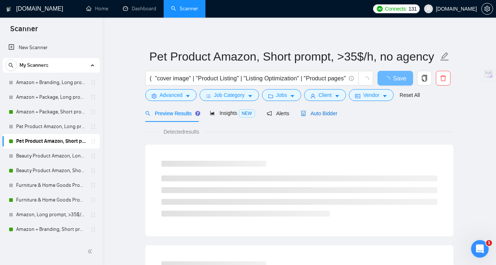
click at [315, 117] on div "Auto Bidder" at bounding box center [319, 113] width 36 height 8
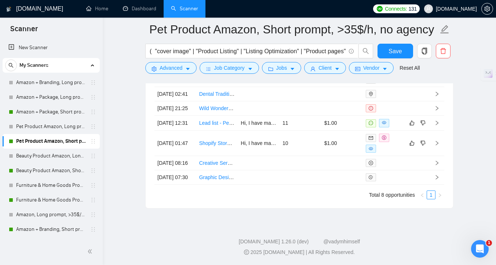
scroll to position [1971, 0]
click at [37, 167] on link "Beauty Product Amazon, Short prompt, >35$/h, no agency" at bounding box center [51, 170] width 70 height 15
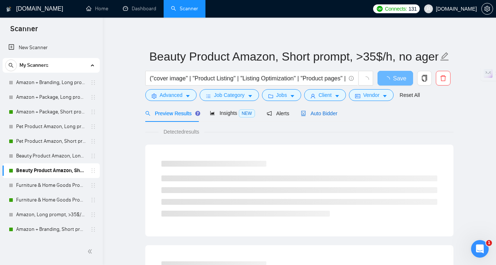
click at [331, 116] on span "Auto Bidder" at bounding box center [319, 113] width 36 height 6
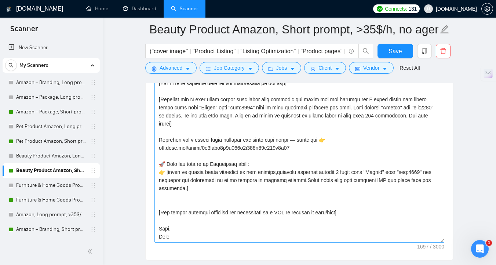
scroll to position [896, 0]
click at [41, 203] on link "Furniture & Home Goods Product Amazon, Short prompt, >35$/h, no agency" at bounding box center [51, 200] width 70 height 15
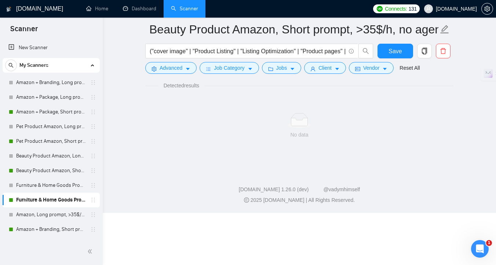
scroll to position [3, 0]
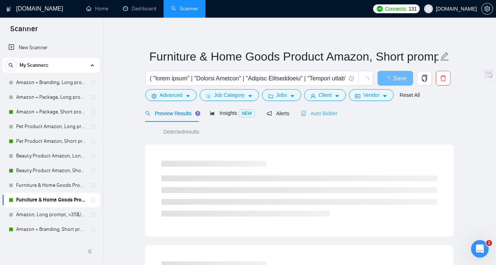
click at [331, 117] on div "Auto Bidder" at bounding box center [319, 113] width 36 height 17
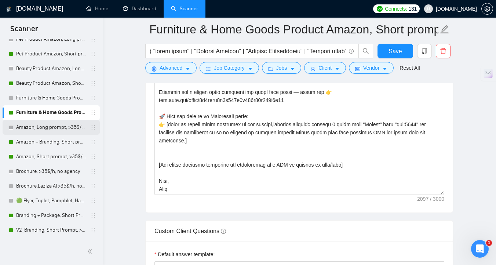
scroll to position [107, 0]
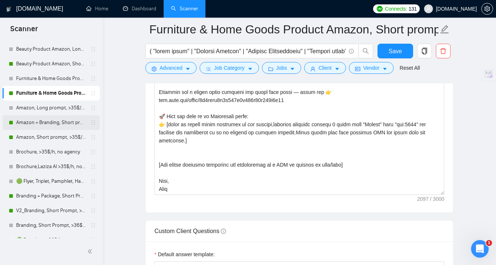
click at [45, 125] on link "Amazon + Branding, Short prompt, >35$/h, no agency" at bounding box center [51, 122] width 70 height 15
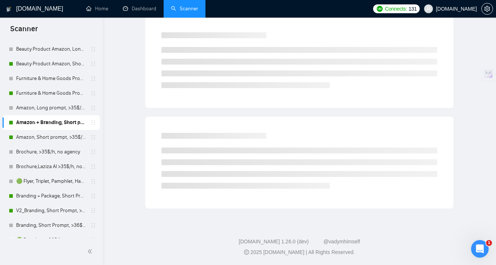
scroll to position [3, 0]
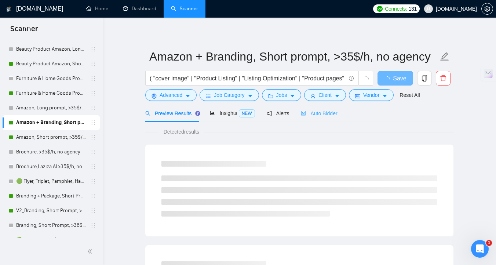
click at [330, 119] on div "Auto Bidder" at bounding box center [319, 113] width 36 height 17
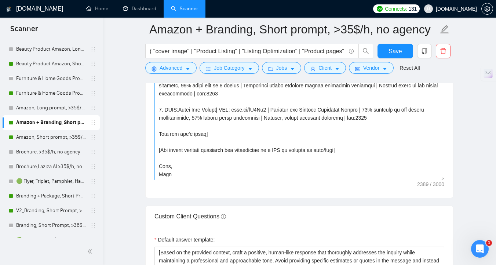
scroll to position [218, 0]
click at [47, 142] on link "Amazon, Short prompt, >35$/h, no agency" at bounding box center [51, 137] width 70 height 15
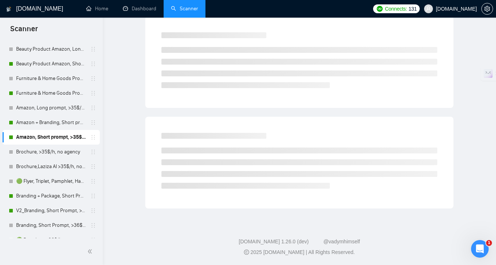
scroll to position [3, 0]
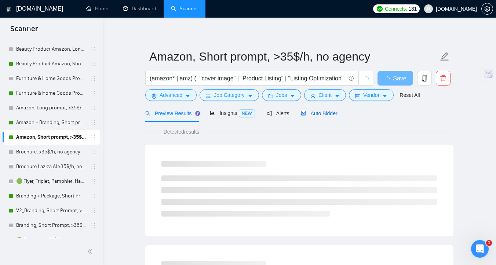
click at [311, 112] on span "Auto Bidder" at bounding box center [319, 113] width 36 height 6
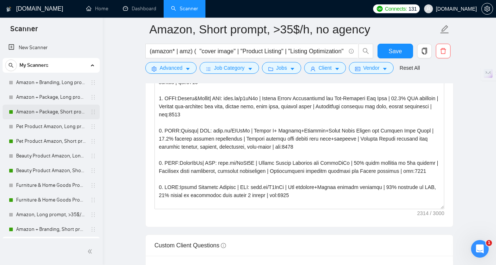
click at [50, 113] on link "Amazon + Package, Short prompt, >35$/h, no agency" at bounding box center [51, 112] width 70 height 15
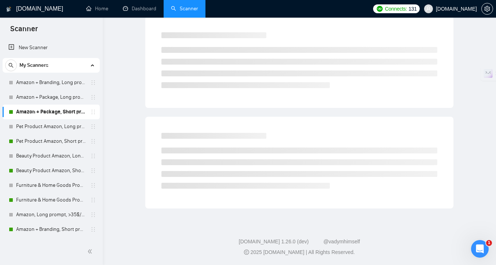
scroll to position [3, 0]
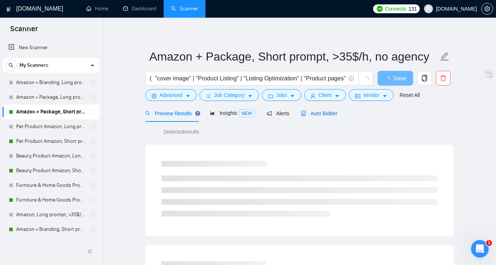
click at [317, 112] on span "Auto Bidder" at bounding box center [319, 113] width 36 height 6
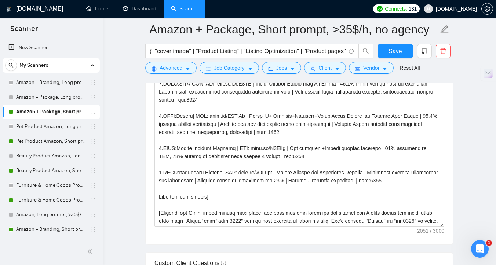
scroll to position [914, 0]
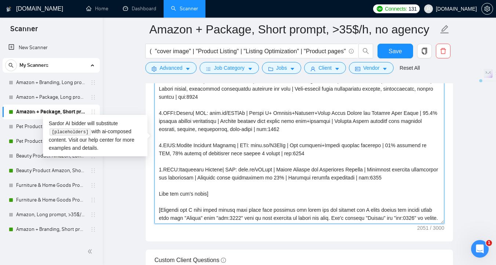
drag, startPoint x: 294, startPoint y: 145, endPoint x: 259, endPoint y: 146, distance: 35.2
click at [259, 146] on textarea "Cover letter template:" at bounding box center [300, 141] width 290 height 165
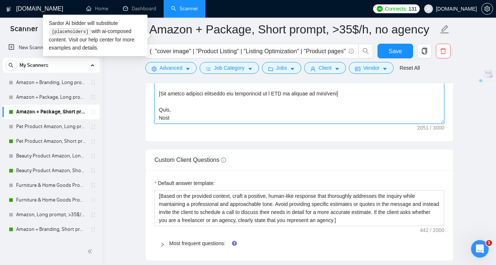
scroll to position [1072, 0]
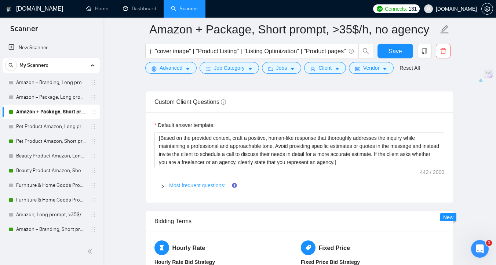
click at [194, 186] on link "Most frequent questions:" at bounding box center [197, 185] width 56 height 6
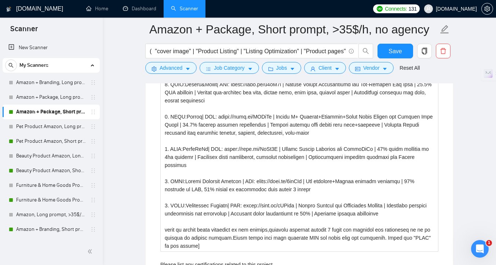
scroll to position [1238, 0]
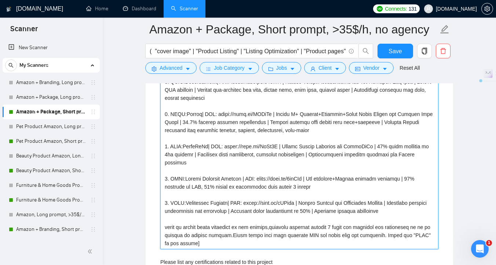
drag, startPoint x: 318, startPoint y: 178, endPoint x: 268, endPoint y: 181, distance: 50.4
click at [268, 181] on projects "Describe your recent experience with similar projects" at bounding box center [299, 147] width 278 height 206
paste projects "[PERSON_NAME][DOMAIN_NAME][URL]"
type projects "[1. CLNT:IDAE-ORG| URL: [URL][PERSON_NAME][DOMAIN_NAME] | Amazon Listing Design…"
drag, startPoint x: 243, startPoint y: 146, endPoint x: 228, endPoint y: 146, distance: 15.4
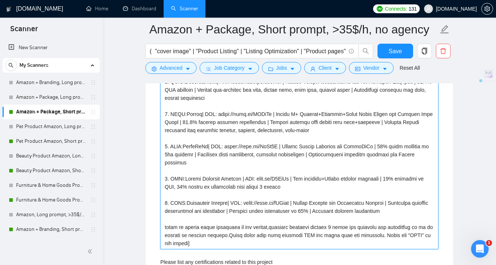
click at [228, 146] on projects "Describe your recent experience with similar projects" at bounding box center [299, 147] width 278 height 206
type projects "[1. CLNT:IDAE-ORG| URL: https://noto.li/RvJ7WM | Amazon Listing Design for Cat …"
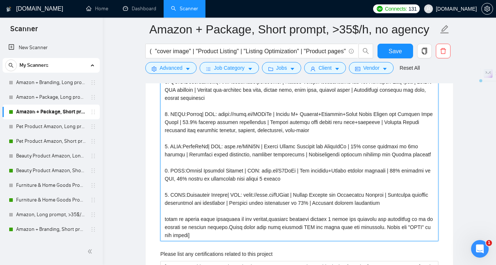
drag, startPoint x: 233, startPoint y: 111, endPoint x: 217, endPoint y: 112, distance: 16.2
click at [217, 112] on projects "Describe your recent experience with similar projects" at bounding box center [299, 142] width 278 height 197
type projects "[1. CLNT:IDAE-ORG| URL: https://noto.li/RvJ7WM | Amazon Listing Design for Cat …"
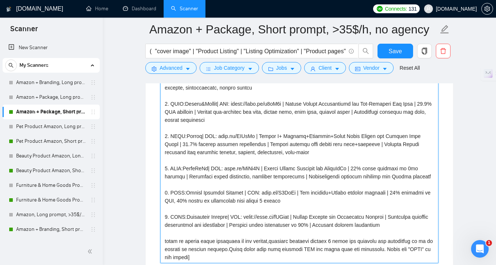
scroll to position [1213, 0]
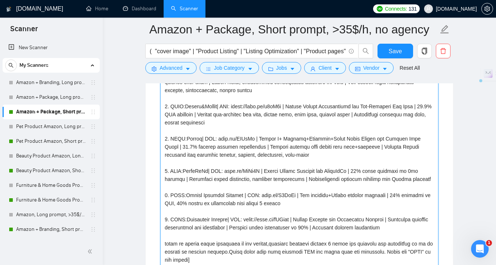
drag, startPoint x: 254, startPoint y: 106, endPoint x: 237, endPoint y: 107, distance: 16.9
click at [237, 107] on projects "Describe your recent experience with similar projects" at bounding box center [299, 166] width 278 height 197
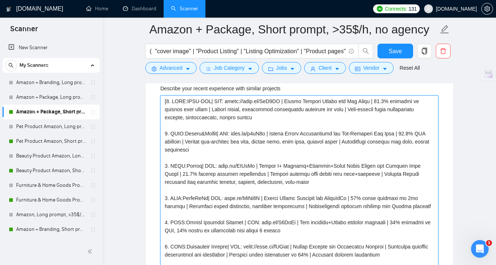
scroll to position [1176, 0]
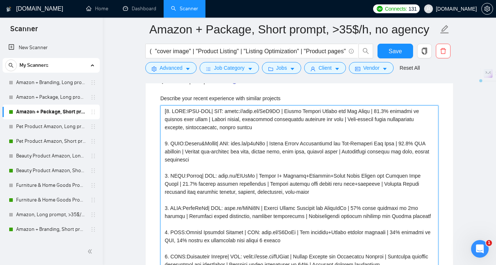
drag, startPoint x: 245, startPoint y: 111, endPoint x: 228, endPoint y: 111, distance: 16.9
click at [228, 111] on projects "Describe your recent experience with similar projects" at bounding box center [299, 203] width 278 height 197
type projects "[1. CLNT:IDAE-ORG| URL: [PERSON_NAME][DOMAIN_NAME][URL] | Amazon Listing Design…"
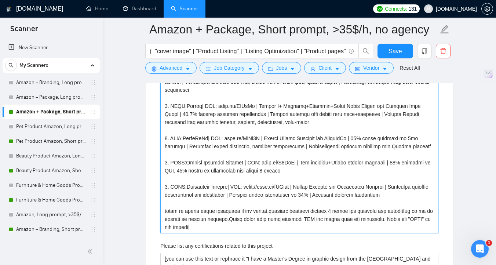
scroll to position [1248, 0]
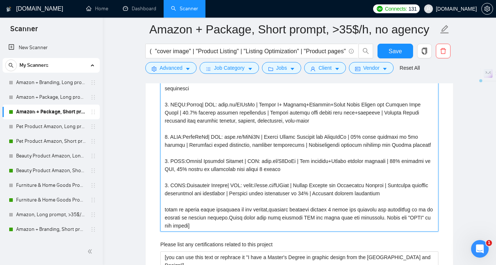
drag, startPoint x: 260, startPoint y: 184, endPoint x: 244, endPoint y: 186, distance: 16.2
click at [244, 186] on projects "Describe your recent experience with similar projects" at bounding box center [299, 132] width 278 height 197
type projects "[1. CLNT:IDAE-ORG| URL: [PERSON_NAME][DOMAIN_NAME][URL] | Amazon Listing Design…"
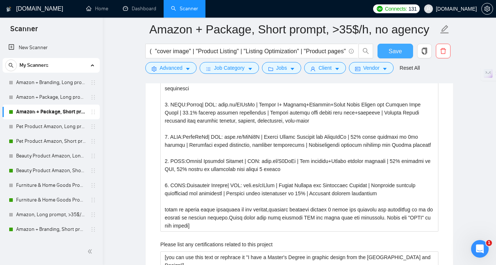
click at [392, 52] on span "Save" at bounding box center [395, 51] width 13 height 9
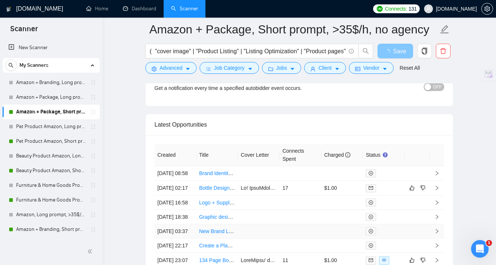
scroll to position [1863, 0]
